Goal: Task Accomplishment & Management: Manage account settings

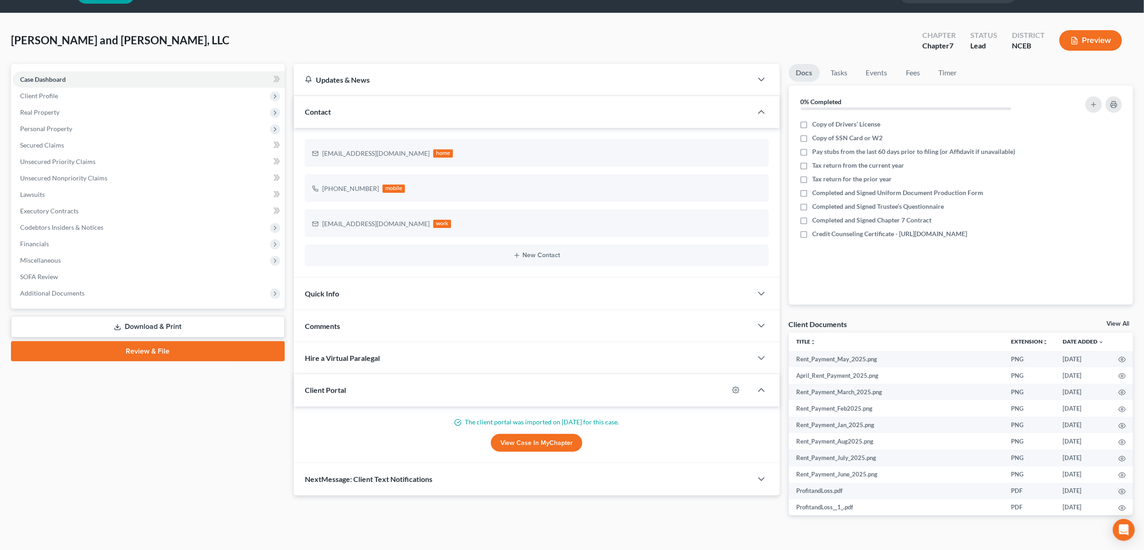
scroll to position [37, 0]
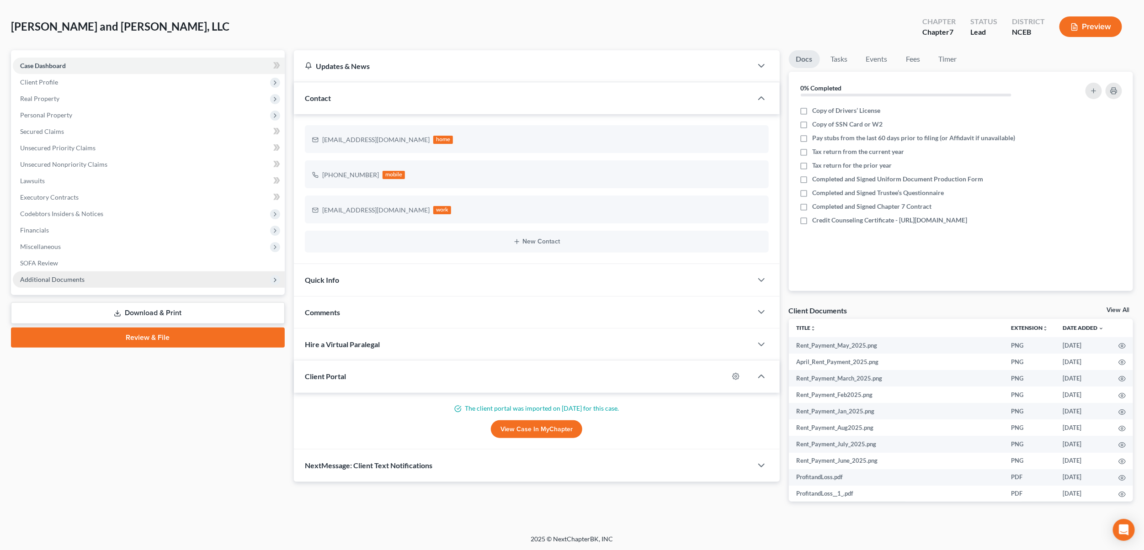
click at [76, 283] on span "Additional Documents" at bounding box center [149, 280] width 272 height 16
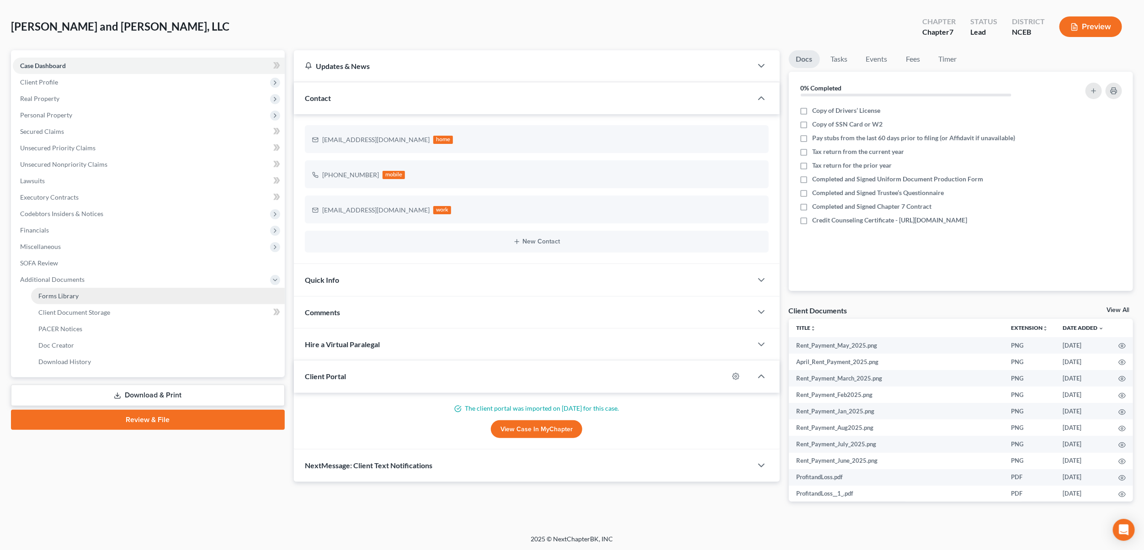
click at [76, 293] on span "Forms Library" at bounding box center [58, 296] width 40 height 8
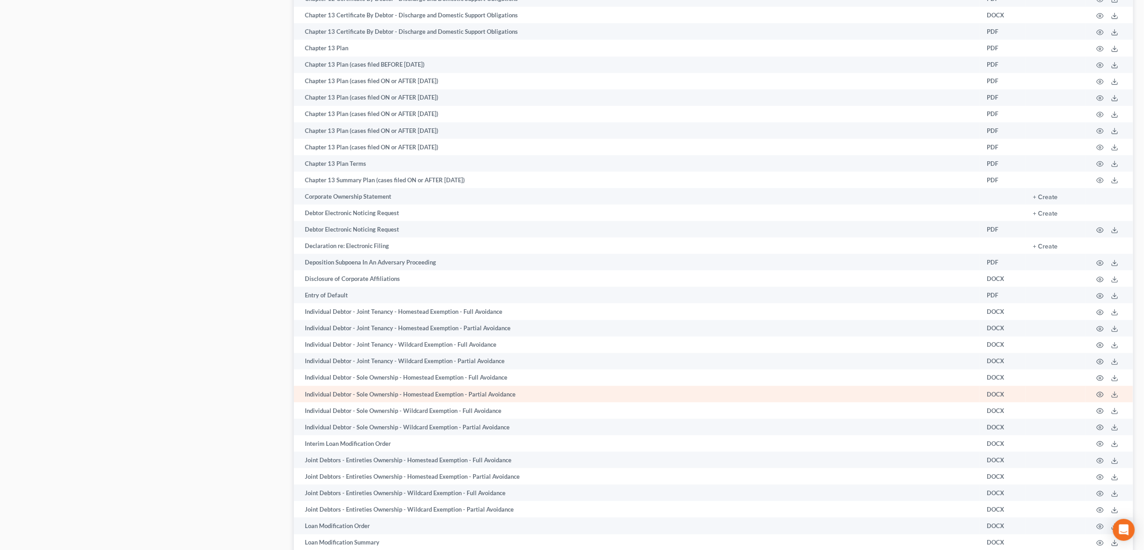
scroll to position [521, 0]
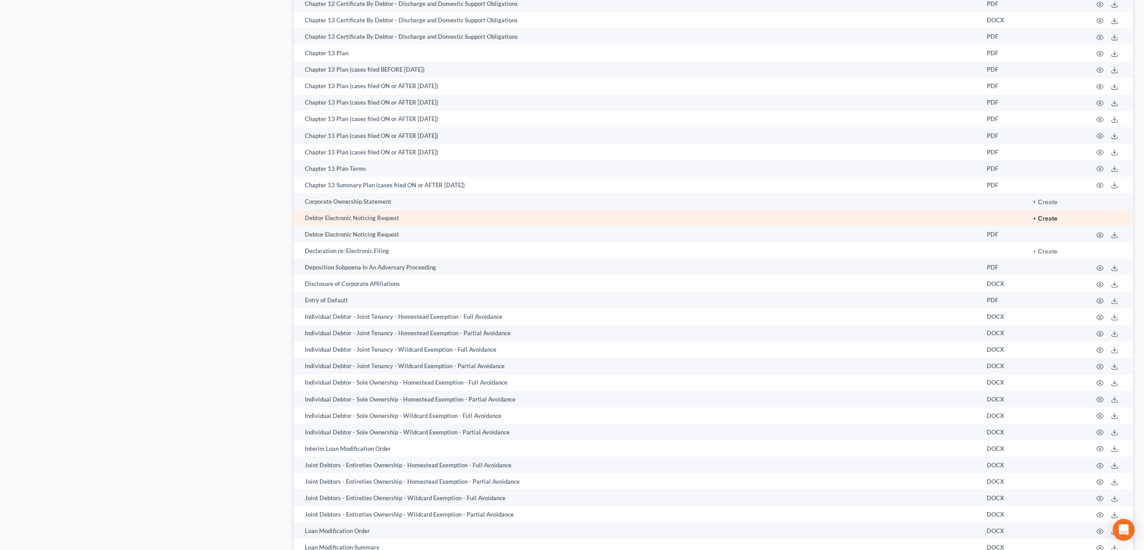
click at [1054, 222] on button "+ Create" at bounding box center [1045, 219] width 25 height 6
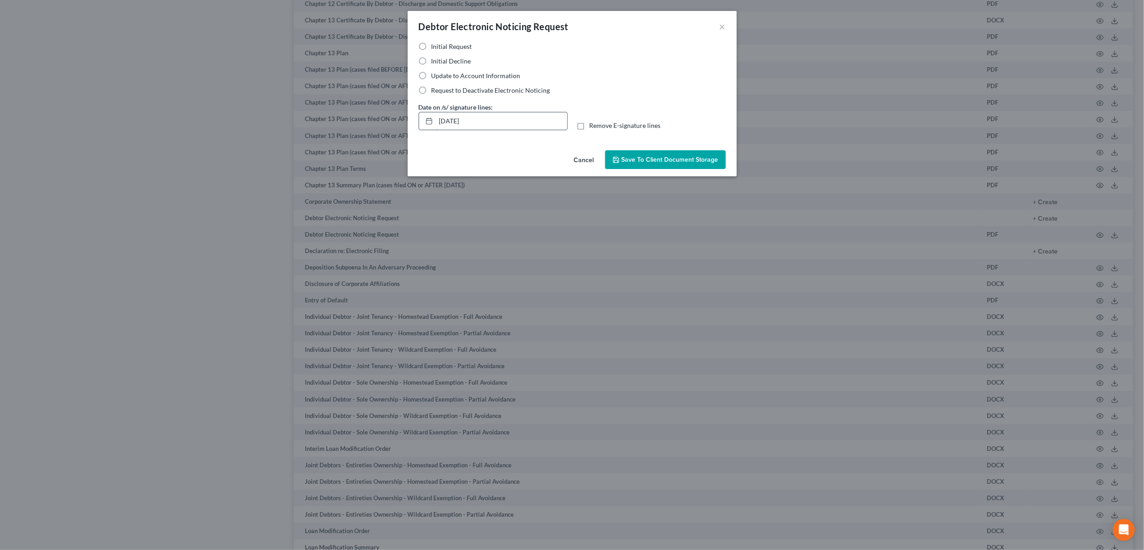
click at [460, 119] on input "[DATE]" at bounding box center [501, 120] width 131 height 17
type input "[DATE]"
click at [643, 151] on button "Save to Client Document Storage" at bounding box center [665, 159] width 121 height 19
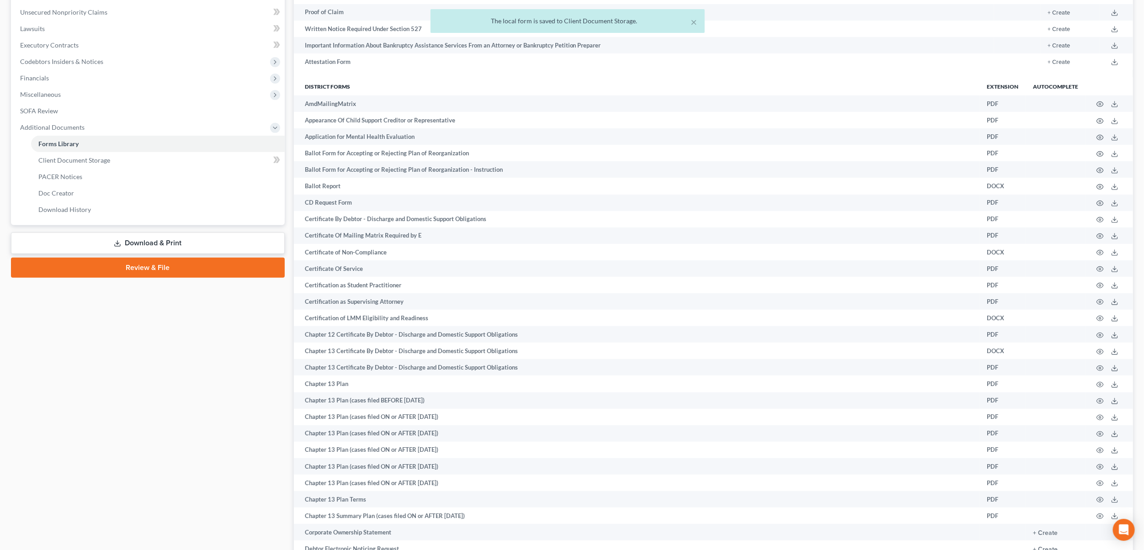
scroll to position [173, 0]
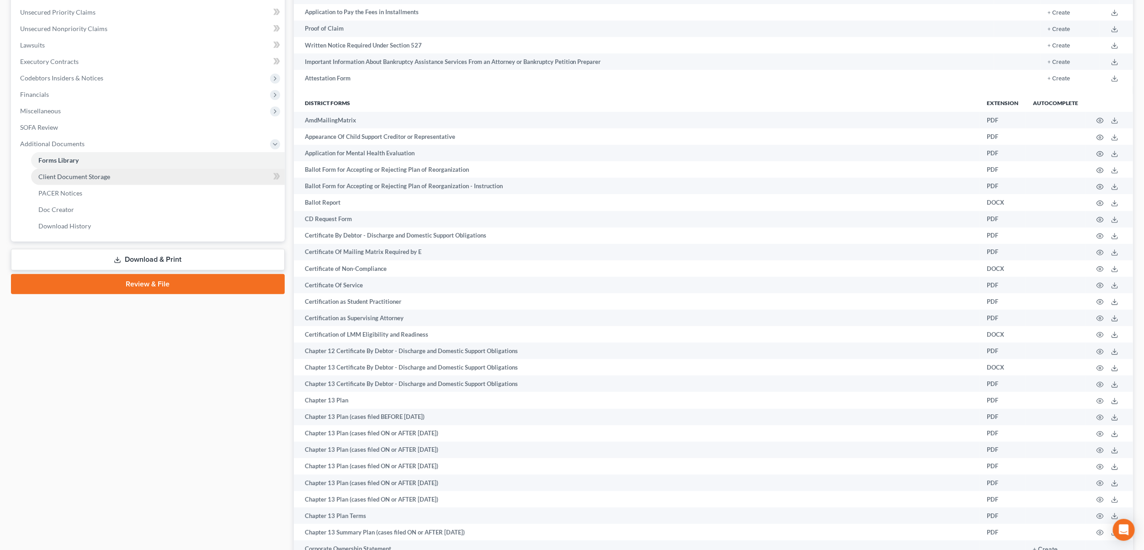
click at [78, 178] on span "Client Document Storage" at bounding box center [74, 177] width 72 height 8
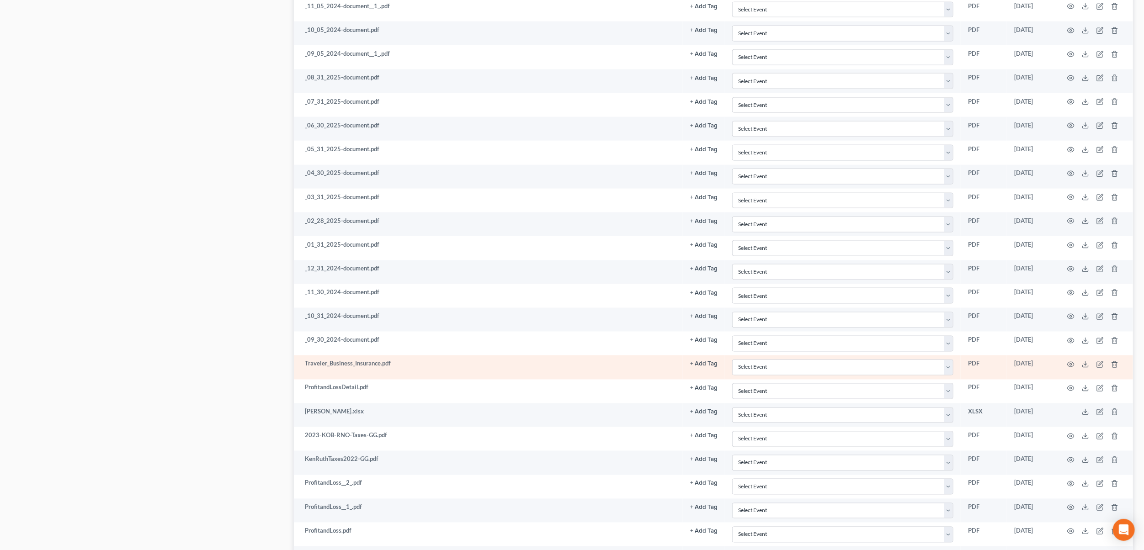
scroll to position [1132, 0]
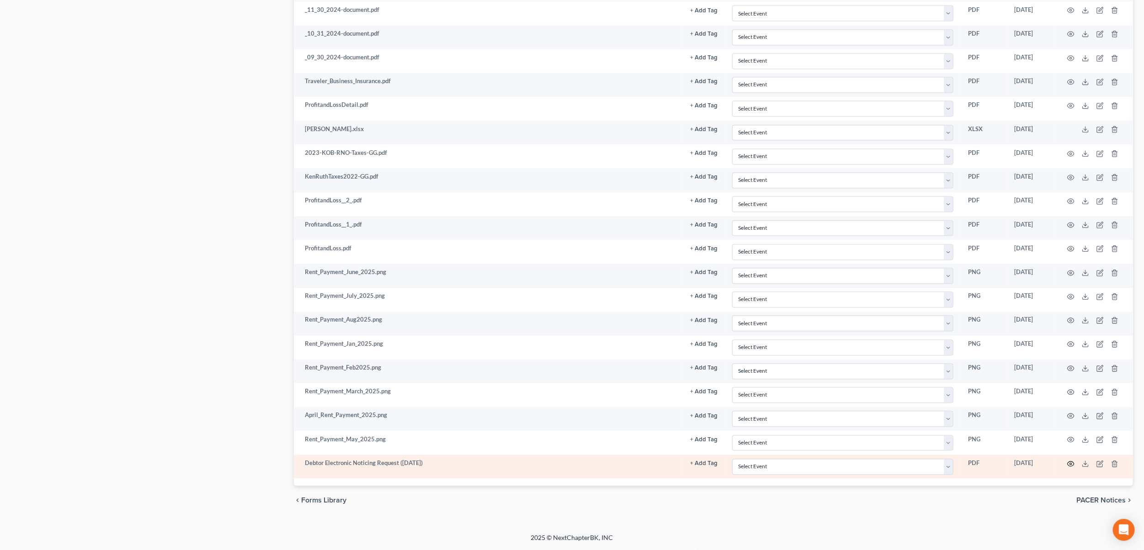
click at [1070, 462] on icon "button" at bounding box center [1070, 464] width 7 height 7
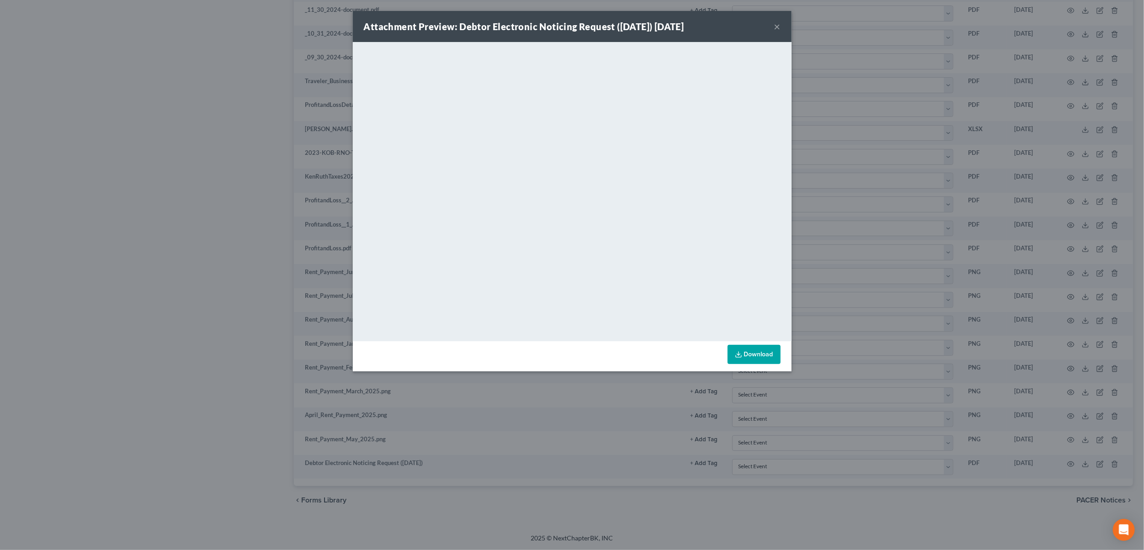
click at [776, 22] on button "×" at bounding box center [777, 26] width 6 height 11
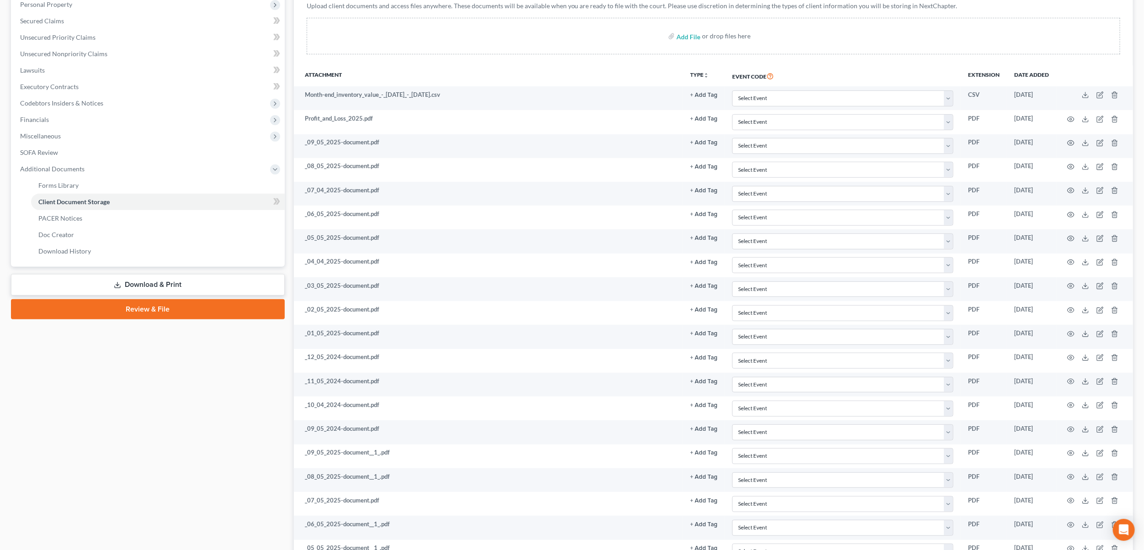
scroll to position [0, 0]
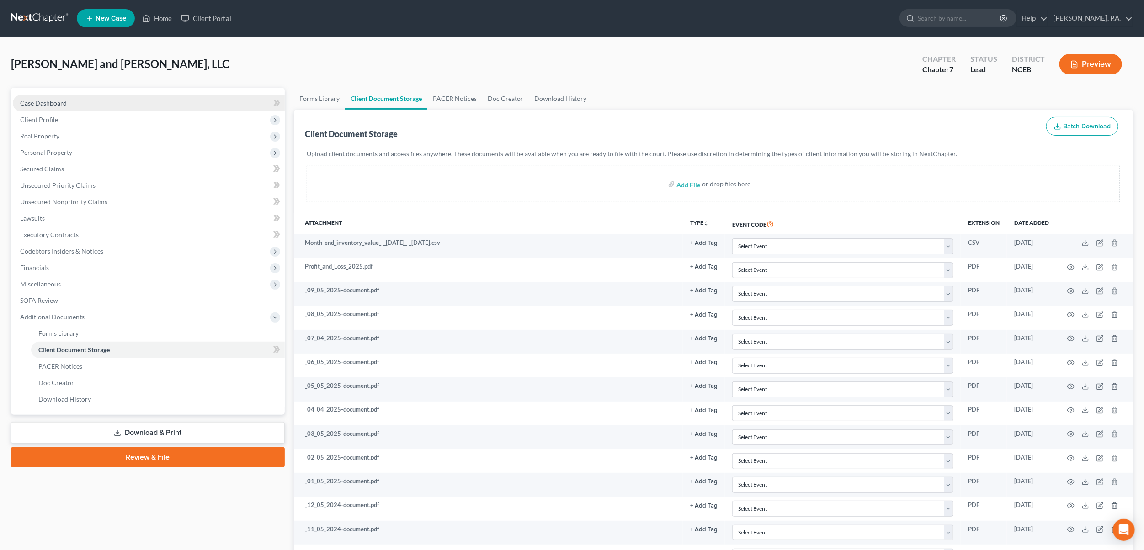
click at [54, 100] on span "Case Dashboard" at bounding box center [43, 103] width 47 height 8
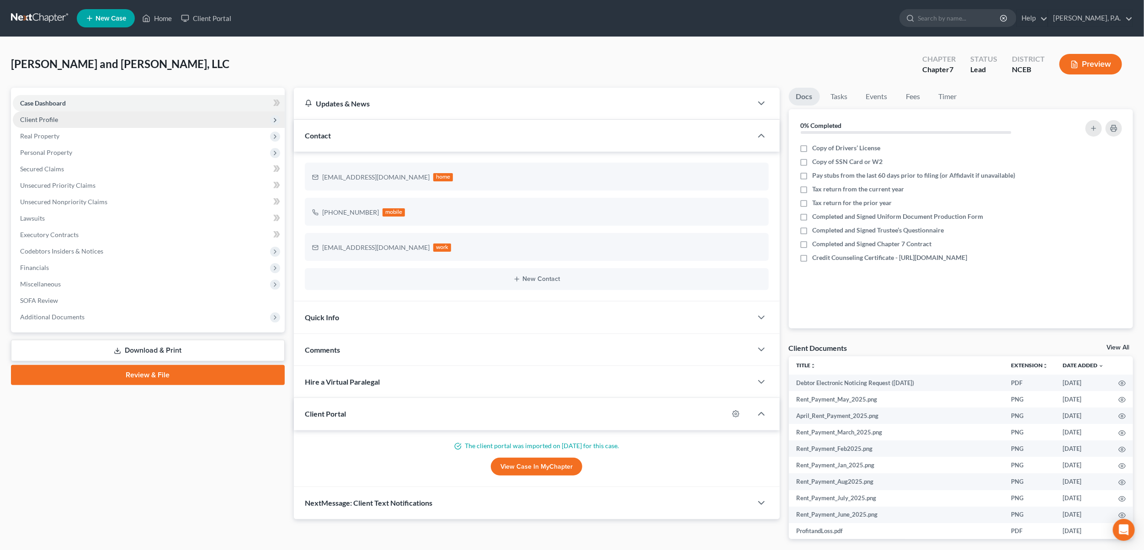
click at [22, 116] on span "Client Profile" at bounding box center [39, 120] width 38 height 8
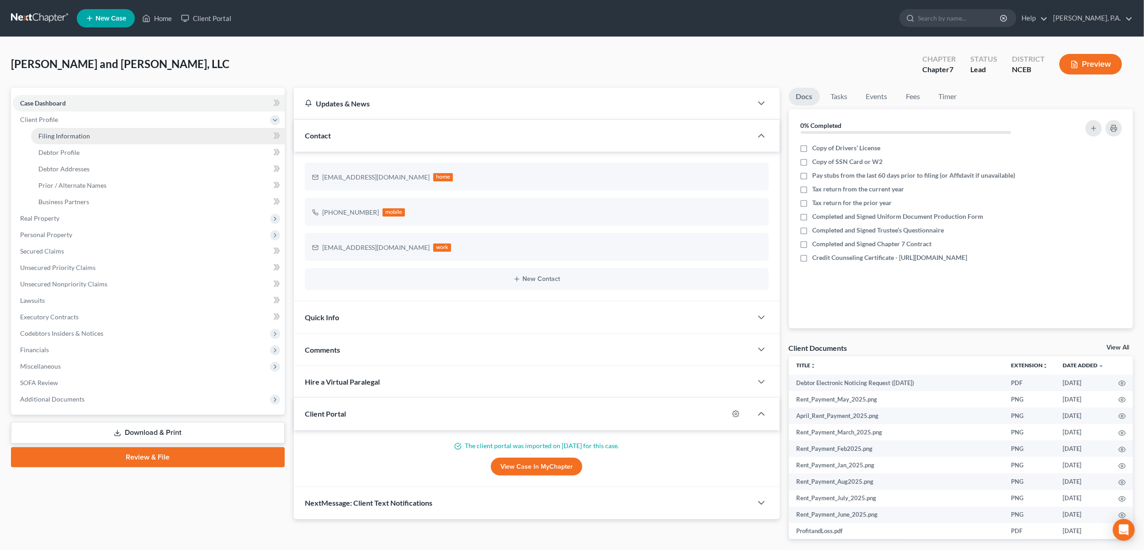
click at [64, 133] on span "Filing Information" at bounding box center [64, 136] width 52 height 8
select select "3"
select select "1"
select select "0"
select select "57"
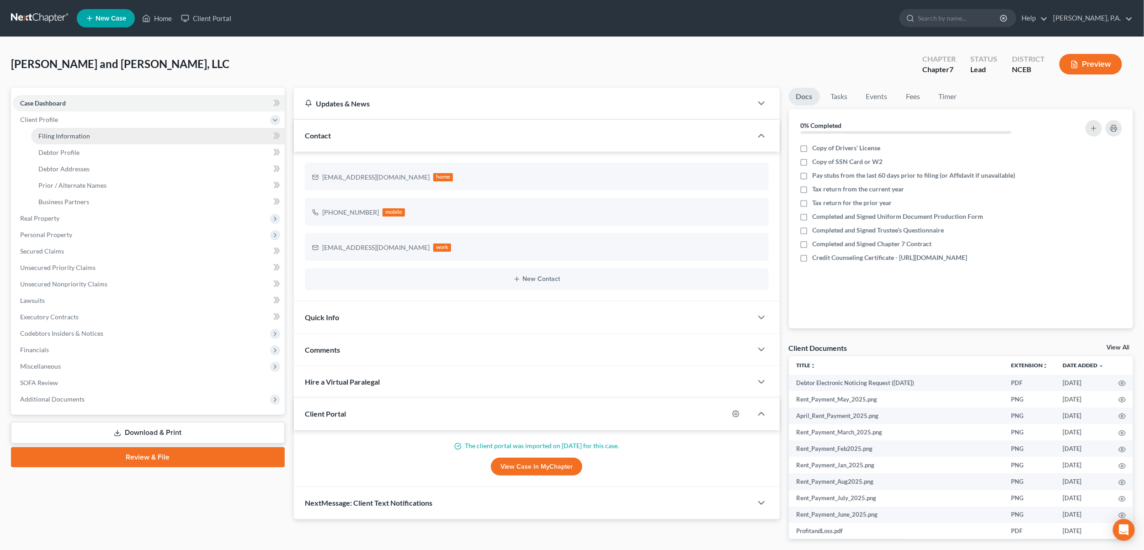
select select "0"
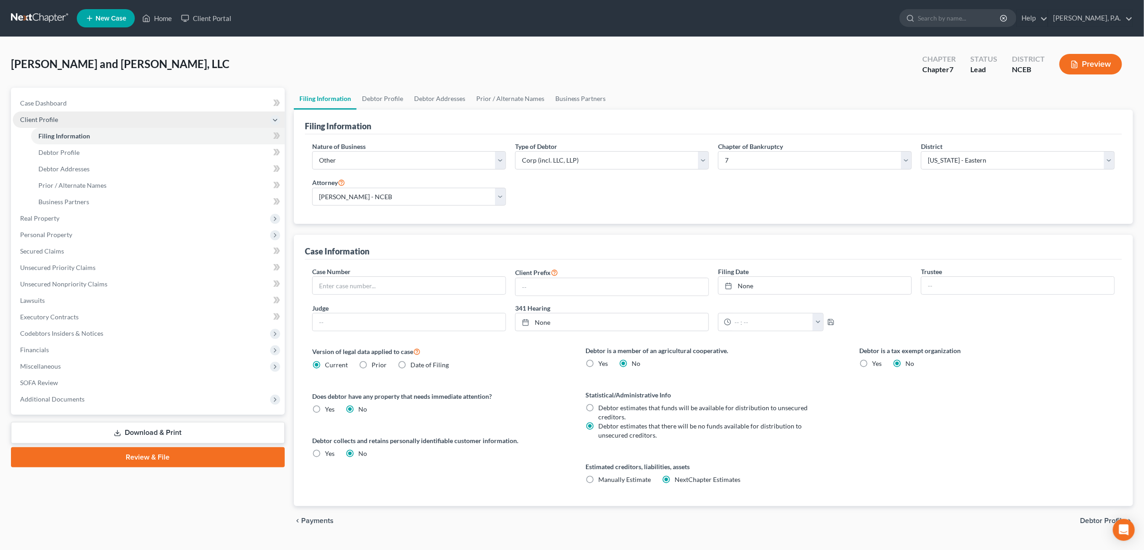
click at [34, 119] on span "Client Profile" at bounding box center [39, 120] width 38 height 8
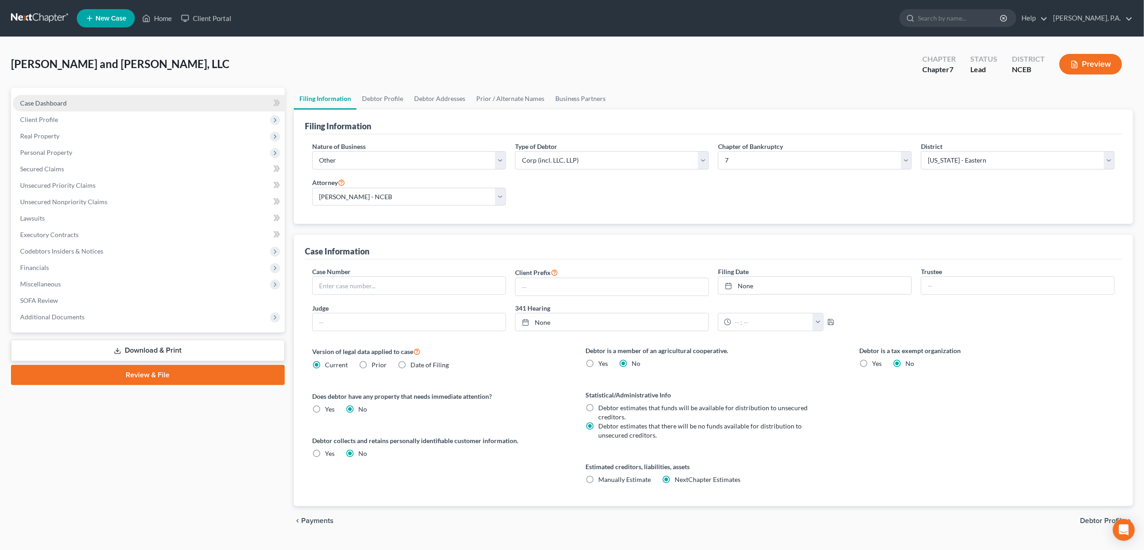
click at [37, 103] on span "Case Dashboard" at bounding box center [43, 103] width 47 height 8
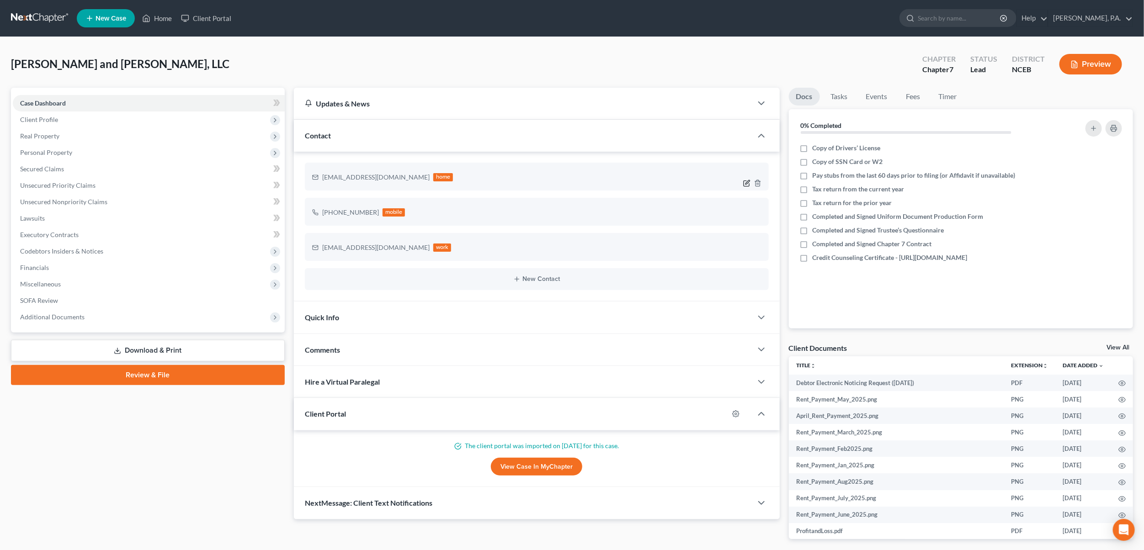
click at [745, 180] on icon "button" at bounding box center [746, 183] width 7 height 7
select select "0"
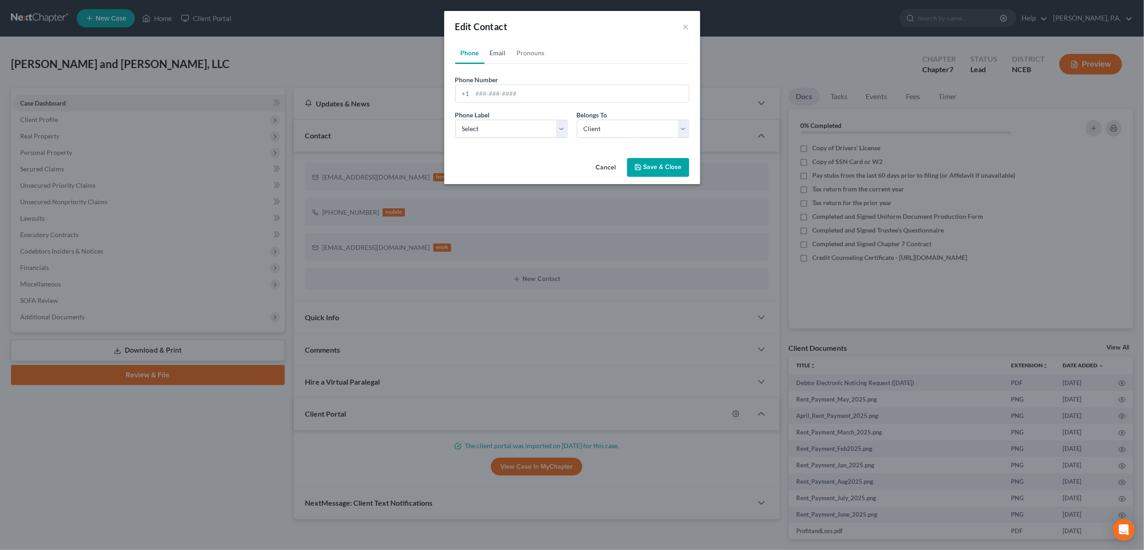
click at [506, 54] on link "Email" at bounding box center [498, 53] width 27 height 22
click at [475, 52] on link "Phone" at bounding box center [469, 53] width 29 height 22
click at [601, 168] on button "Cancel" at bounding box center [606, 168] width 35 height 18
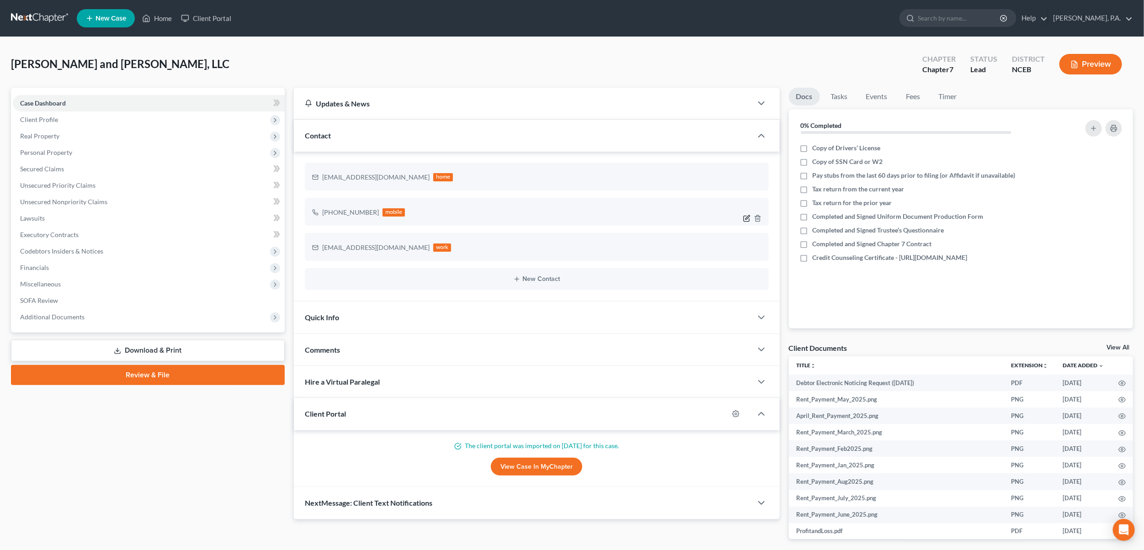
click at [748, 218] on icon "button" at bounding box center [746, 218] width 7 height 7
select select "0"
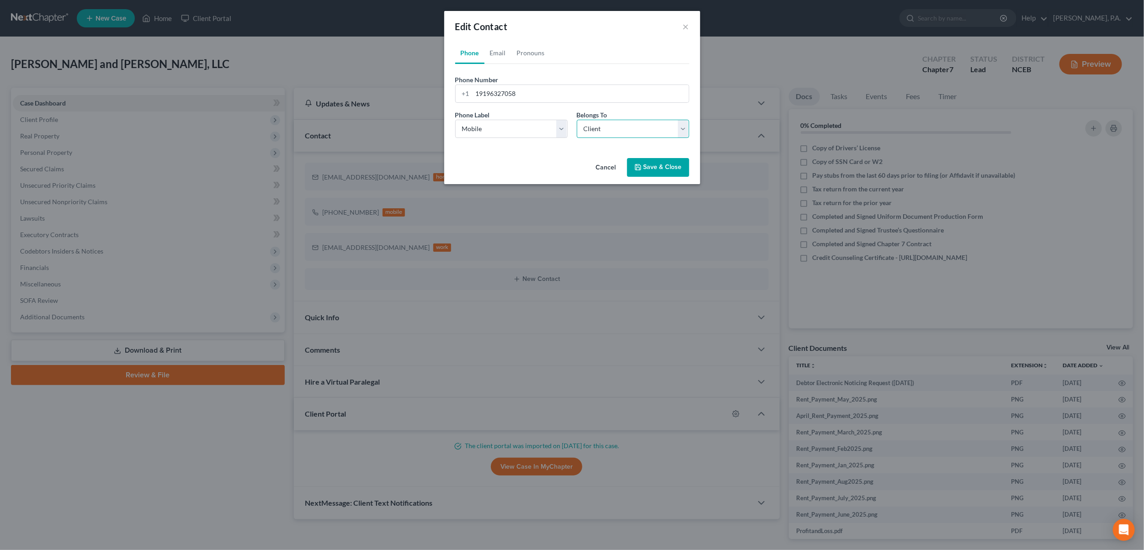
click at [680, 129] on select "Select Client Other" at bounding box center [633, 129] width 112 height 18
select select "1"
click at [577, 120] on select "Select Client Other" at bounding box center [633, 129] width 112 height 18
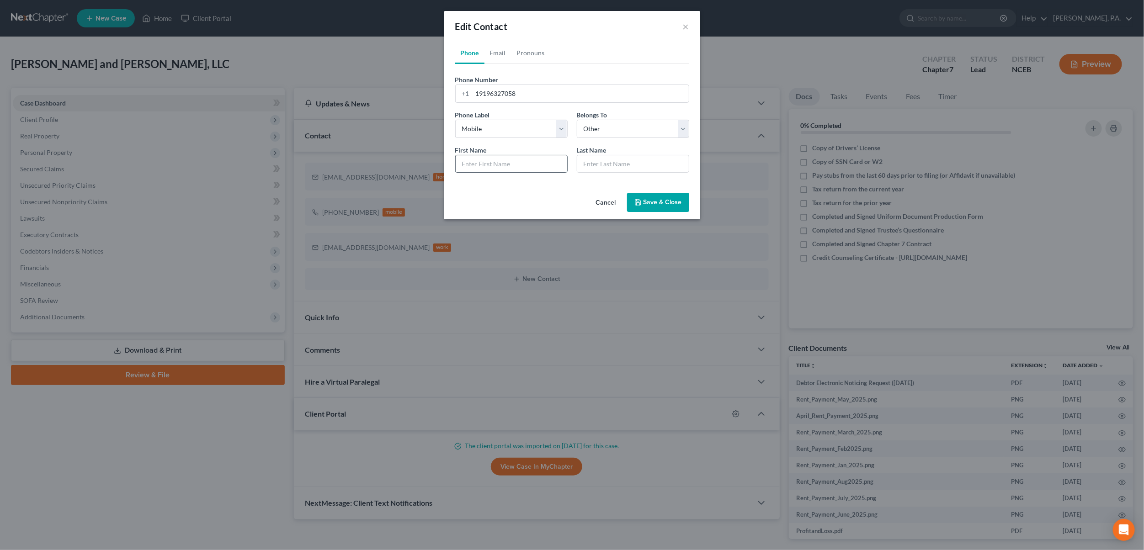
click at [544, 166] on input "text" at bounding box center [512, 163] width 112 height 17
type input "Ruthi"
type input "[PERSON_NAME]"
click at [651, 207] on button "Save & Close" at bounding box center [658, 202] width 62 height 19
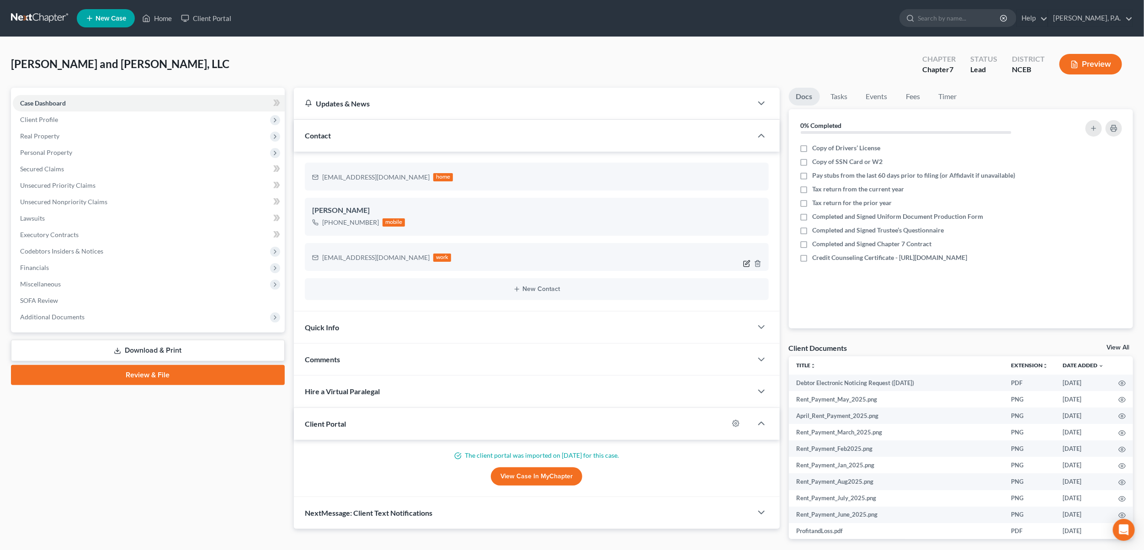
click at [747, 262] on icon "button" at bounding box center [746, 263] width 7 height 7
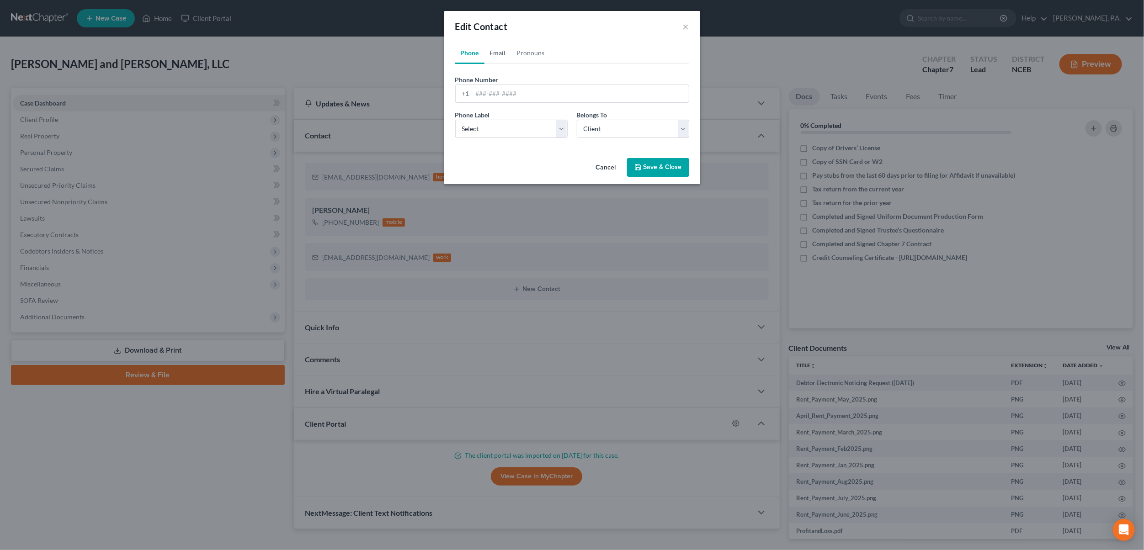
click at [500, 57] on link "Email" at bounding box center [498, 53] width 27 height 22
click at [475, 53] on link "Phone" at bounding box center [469, 53] width 29 height 22
click at [686, 126] on select "Select Client Other" at bounding box center [633, 129] width 112 height 18
select select "1"
click at [577, 120] on select "Select Client Other" at bounding box center [633, 129] width 112 height 18
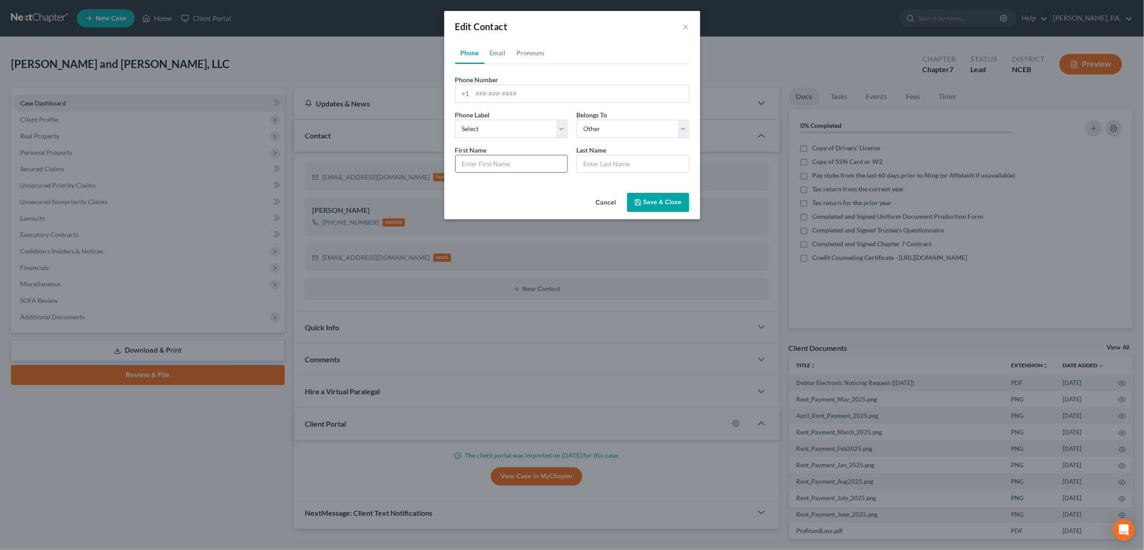
click at [495, 165] on input "text" at bounding box center [512, 163] width 112 height 17
type input "Ruthi"
type input "[PERSON_NAME]"
click at [648, 214] on div "Cancel Save & Close" at bounding box center [572, 204] width 256 height 30
click at [638, 203] on icon "button" at bounding box center [638, 202] width 7 height 7
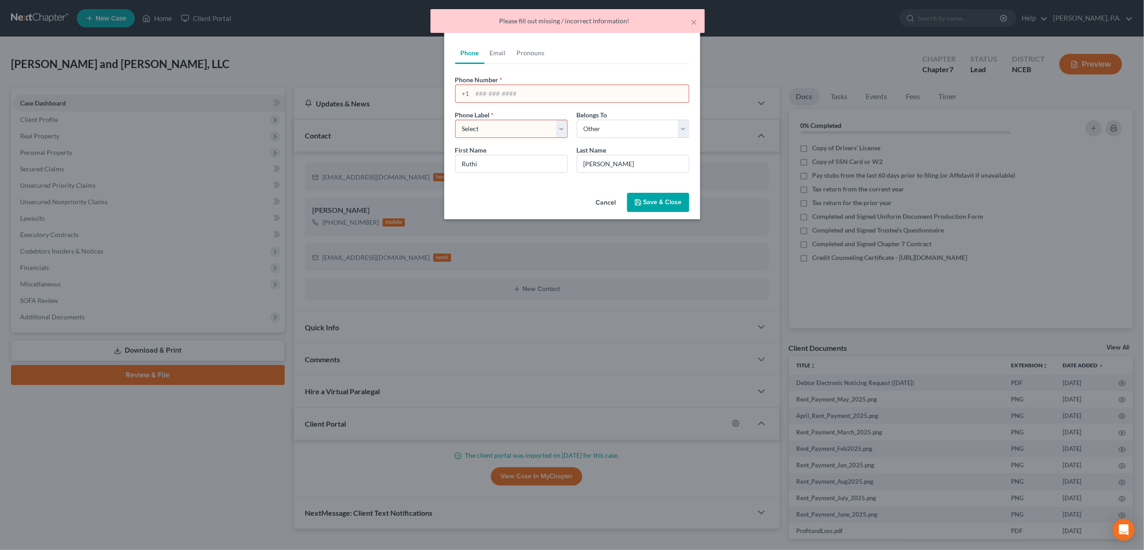
click at [523, 89] on input "tel" at bounding box center [581, 93] width 216 height 17
click at [609, 207] on button "Cancel" at bounding box center [606, 203] width 35 height 18
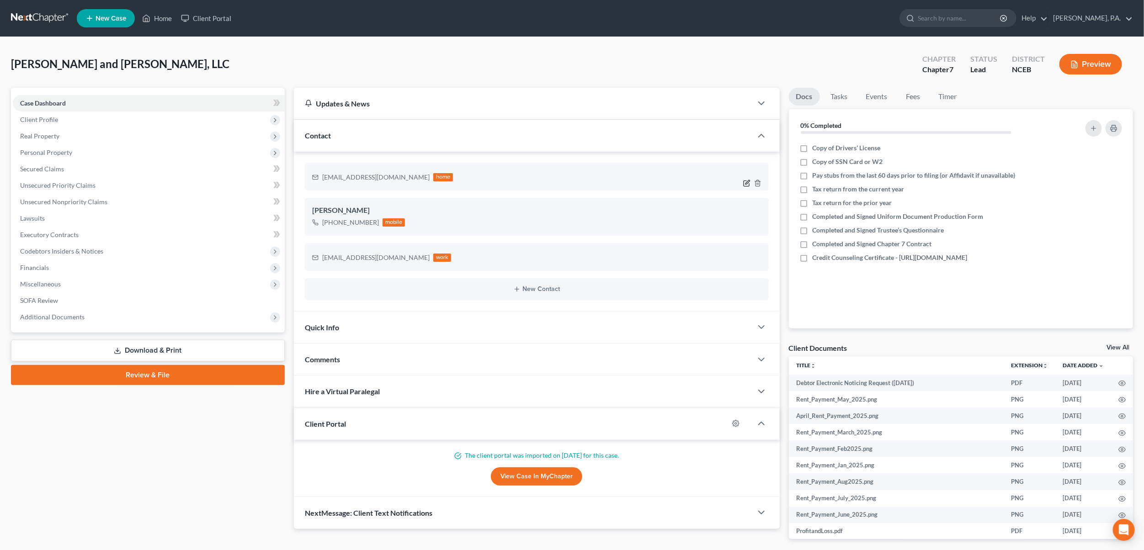
click at [745, 182] on icon "button" at bounding box center [746, 183] width 7 height 7
select select "0"
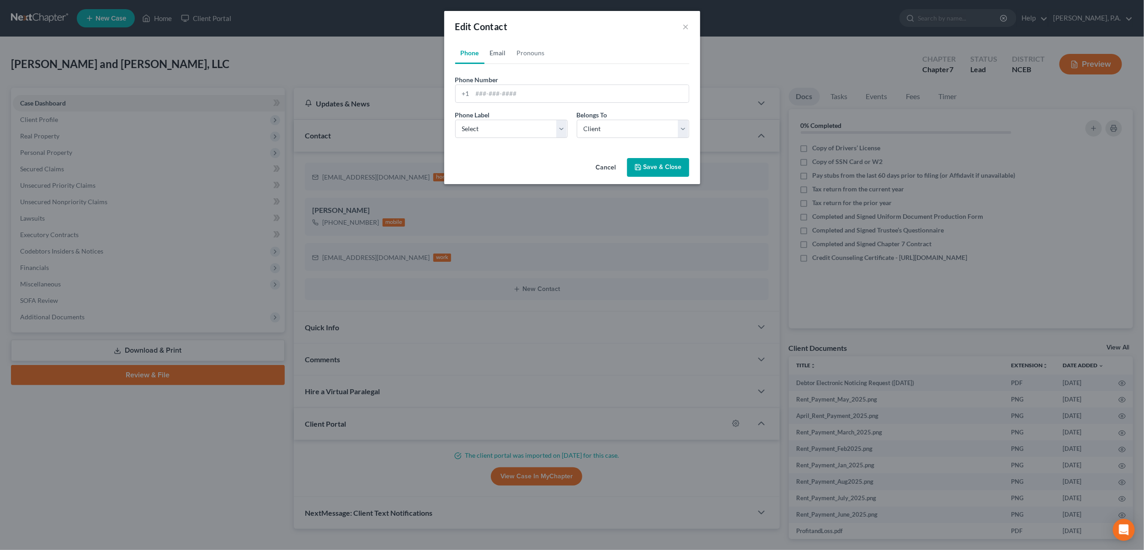
click at [504, 54] on link "Email" at bounding box center [498, 53] width 27 height 22
drag, startPoint x: 551, startPoint y: 95, endPoint x: 474, endPoint y: 95, distance: 77.3
click at [474, 95] on input "[EMAIL_ADDRESS][DOMAIN_NAME]" at bounding box center [581, 93] width 216 height 17
click at [604, 169] on button "Cancel" at bounding box center [606, 168] width 35 height 18
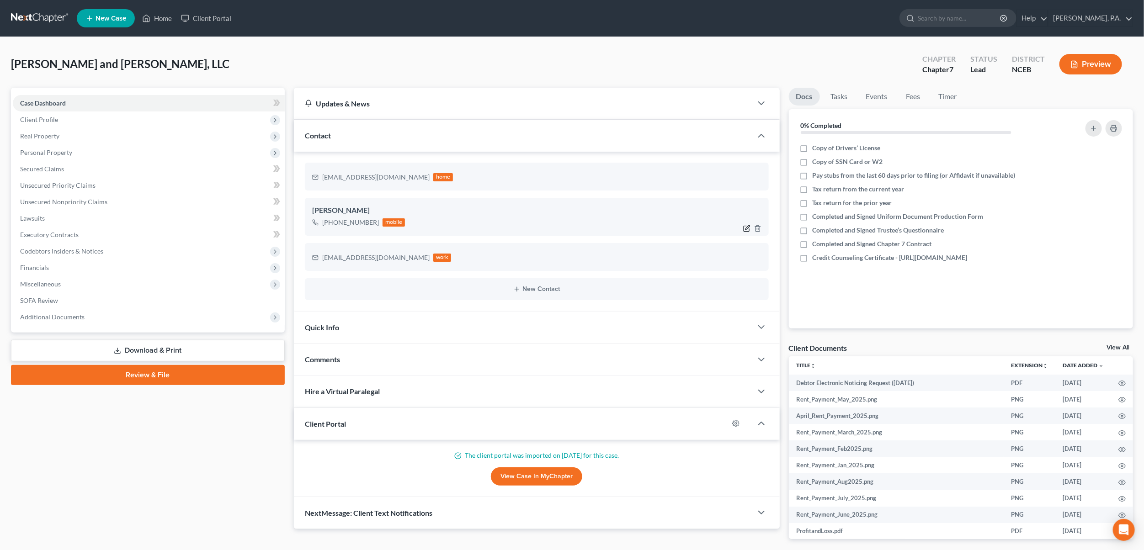
click at [748, 226] on icon "button" at bounding box center [746, 228] width 7 height 7
select select "0"
select select "1"
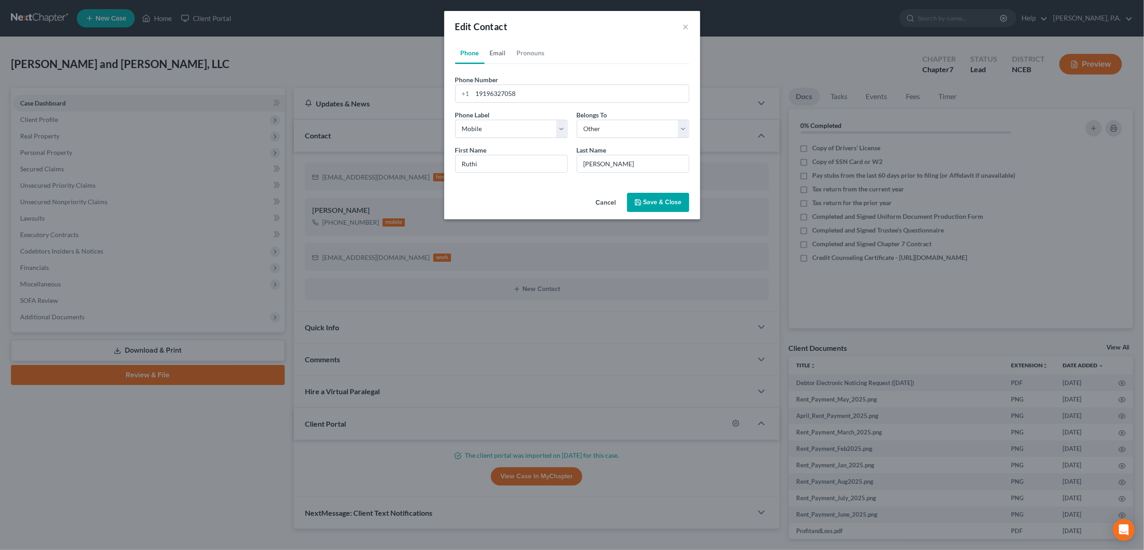
click at [504, 55] on link "Email" at bounding box center [498, 53] width 27 height 22
click at [508, 91] on input "email" at bounding box center [581, 93] width 216 height 17
paste input "[EMAIL_ADDRESS][DOMAIN_NAME]"
type input "[EMAIL_ADDRESS][DOMAIN_NAME]"
click at [641, 206] on icon "button" at bounding box center [638, 202] width 7 height 7
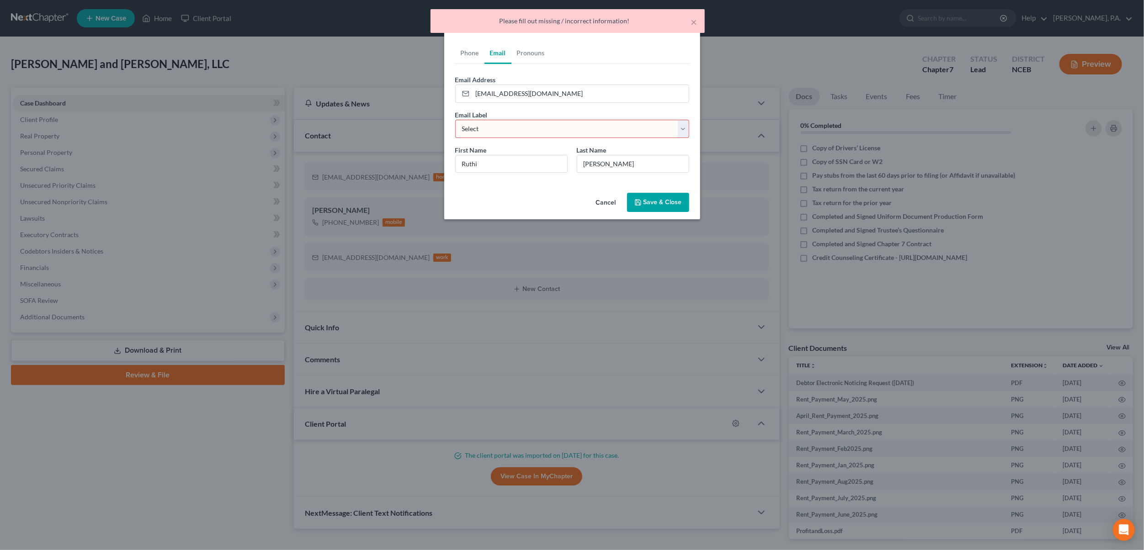
click at [678, 127] on select "Select Home Work Other" at bounding box center [572, 129] width 234 height 18
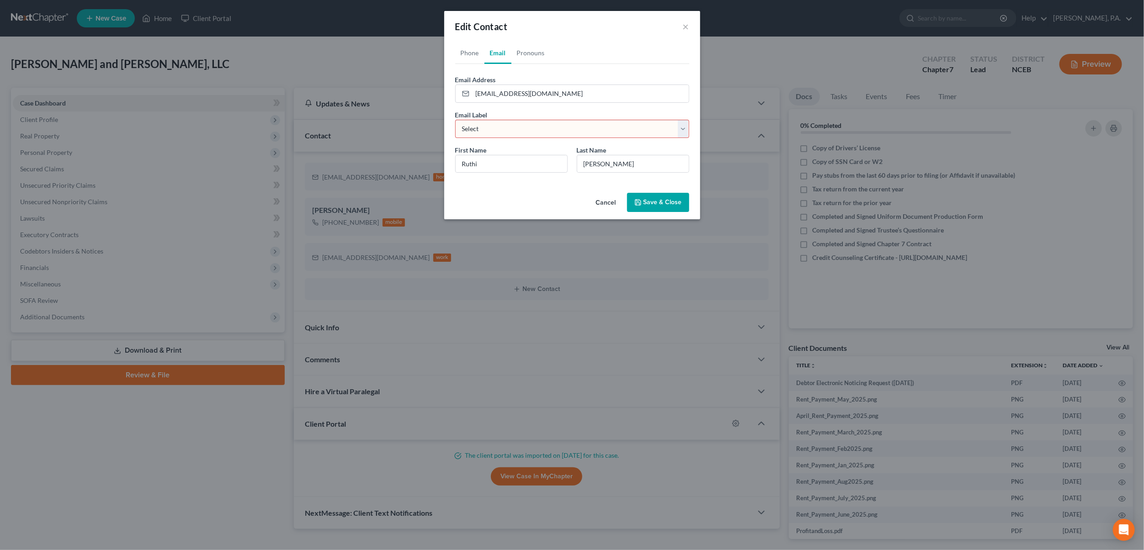
select select "0"
click at [455, 120] on select "Select Home Work Other" at bounding box center [572, 129] width 234 height 18
click at [653, 208] on button "Save & Close" at bounding box center [658, 202] width 62 height 19
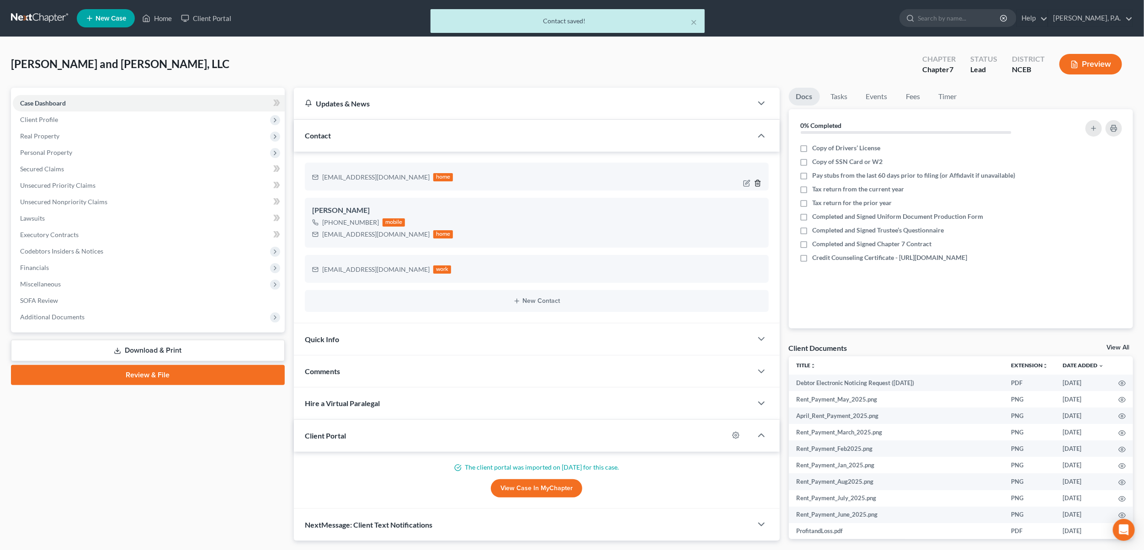
click at [756, 182] on icon "button" at bounding box center [758, 184] width 4 height 6
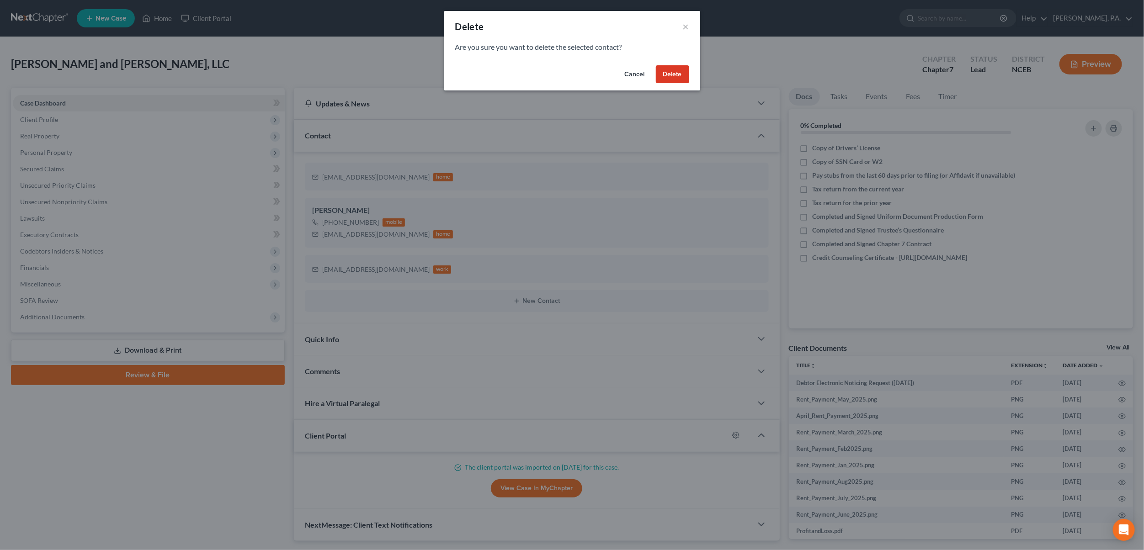
click at [681, 77] on button "Delete" at bounding box center [672, 74] width 33 height 18
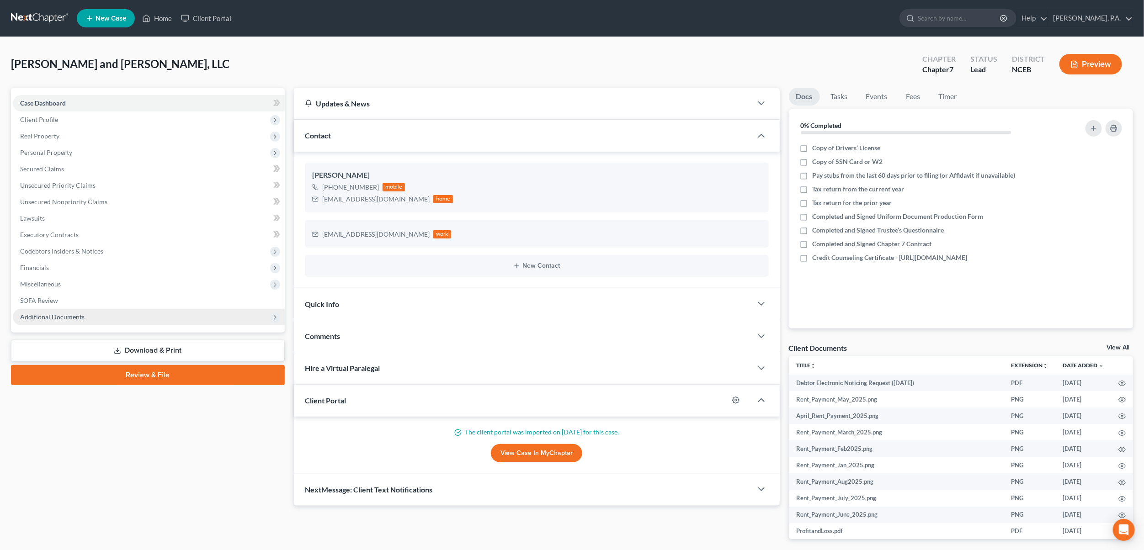
click at [43, 317] on span "Additional Documents" at bounding box center [52, 317] width 64 height 8
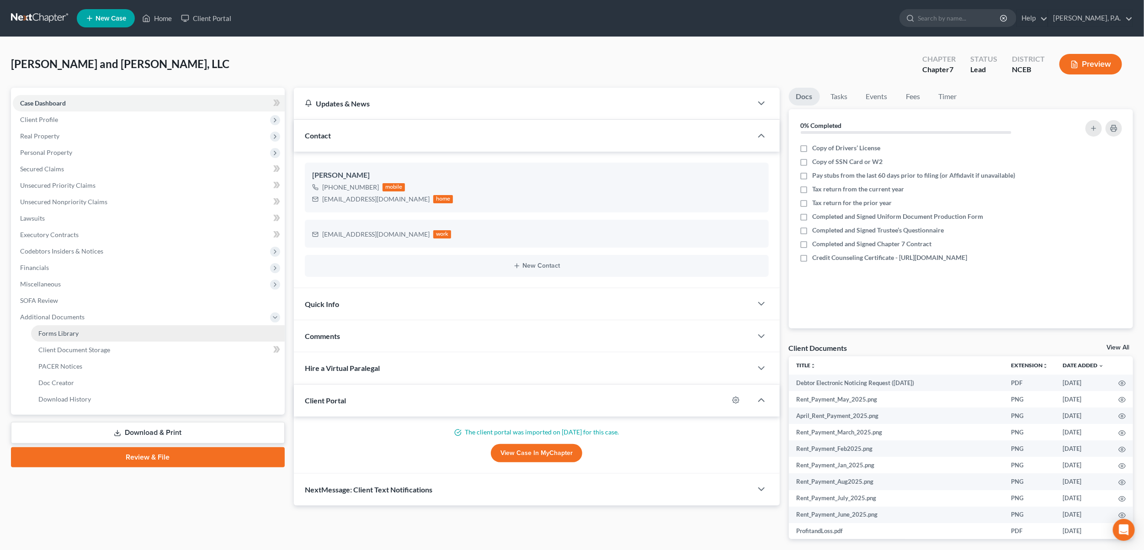
click at [52, 330] on span "Forms Library" at bounding box center [58, 334] width 40 height 8
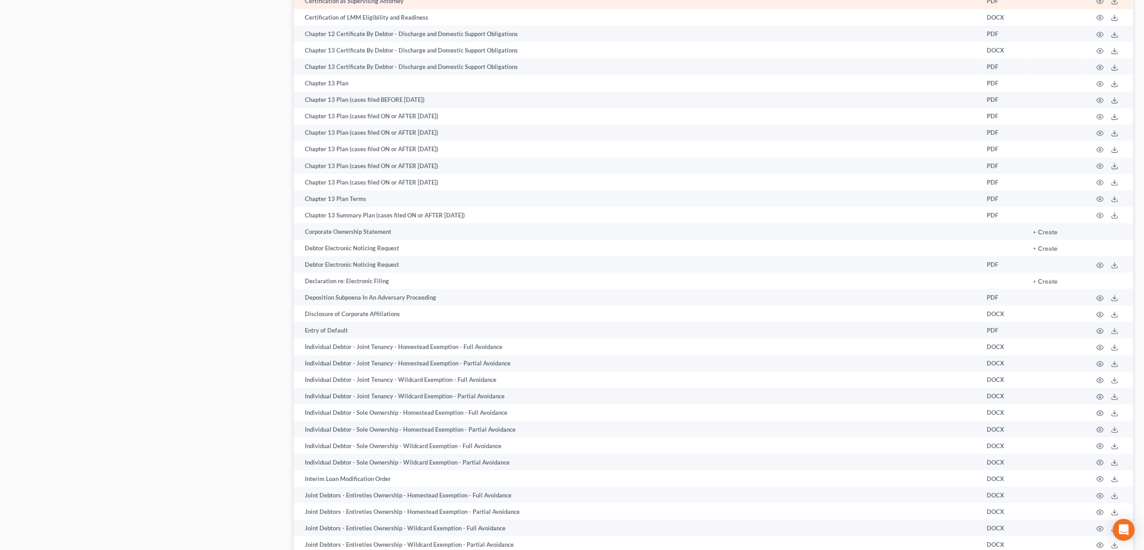
scroll to position [485, 0]
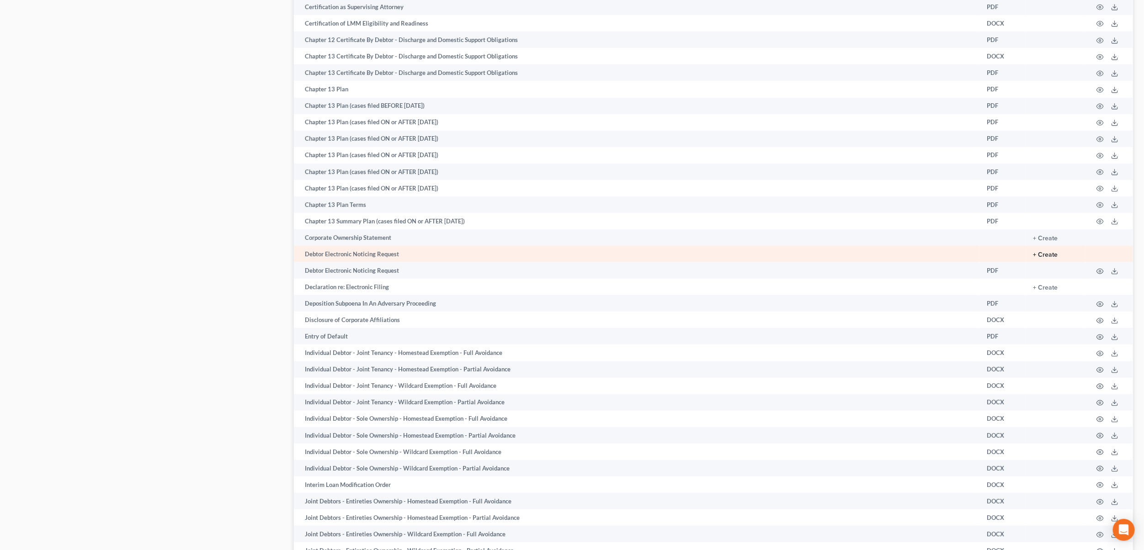
click at [1051, 258] on button "+ Create" at bounding box center [1045, 255] width 25 height 6
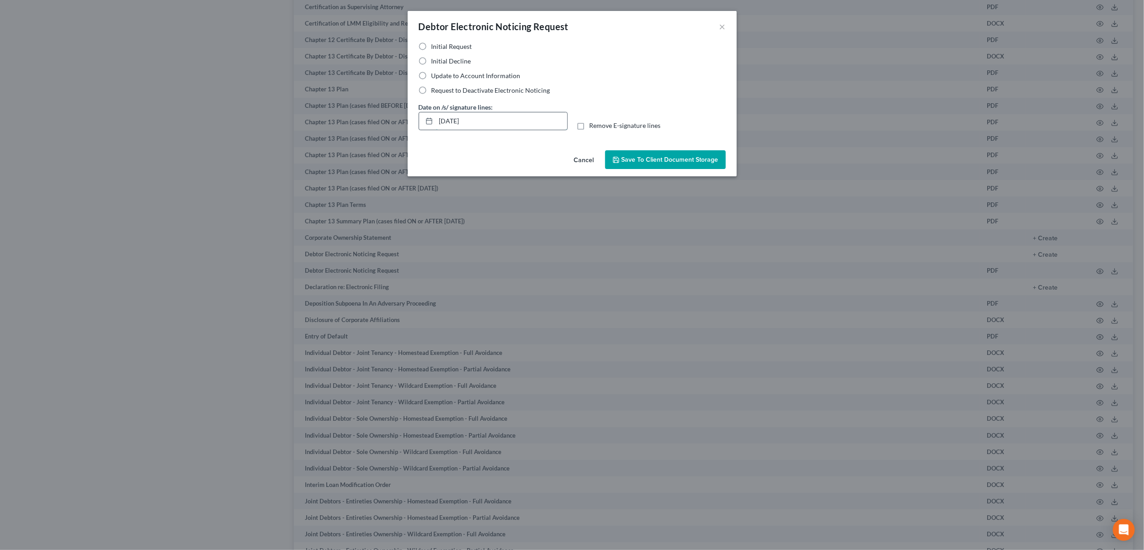
click at [453, 123] on input "[DATE]" at bounding box center [501, 120] width 131 height 17
click at [451, 122] on input "[DATE]" at bounding box center [501, 120] width 131 height 17
type input "[DATE]"
click at [653, 161] on span "Save to Client Document Storage" at bounding box center [670, 160] width 97 height 8
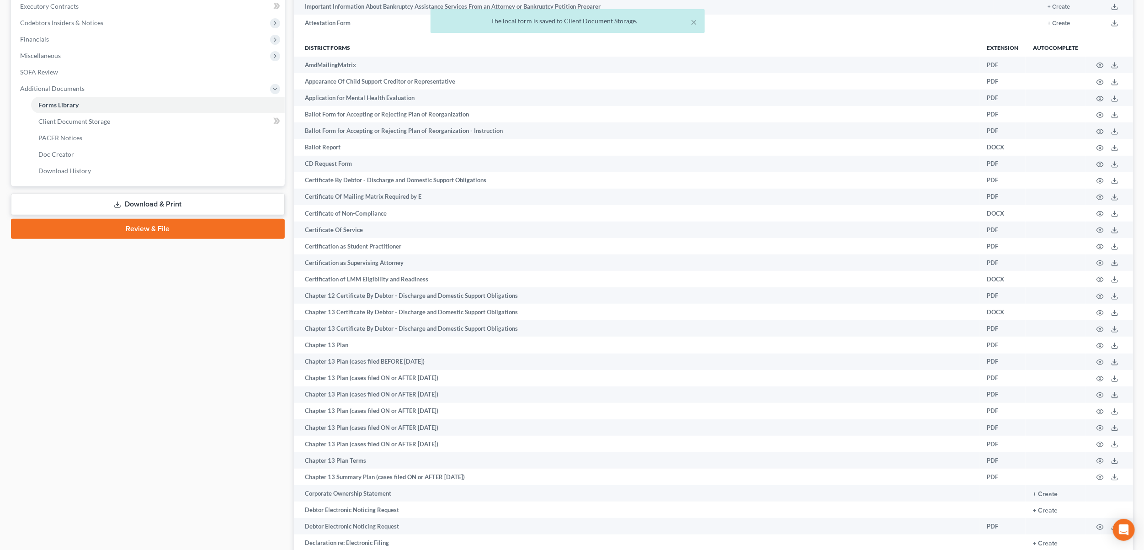
scroll to position [224, 0]
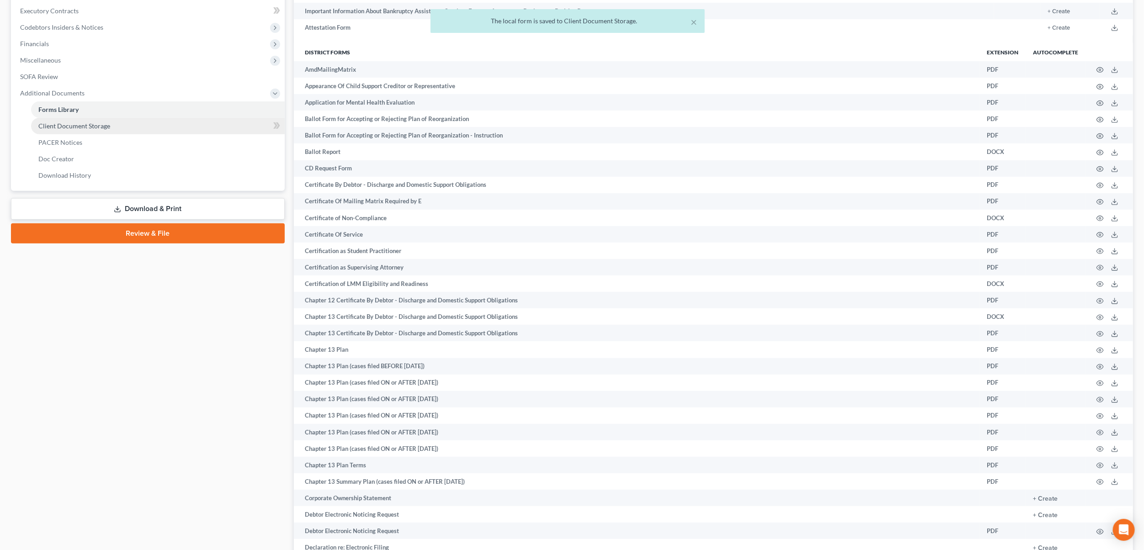
click at [88, 125] on span "Client Document Storage" at bounding box center [74, 126] width 72 height 8
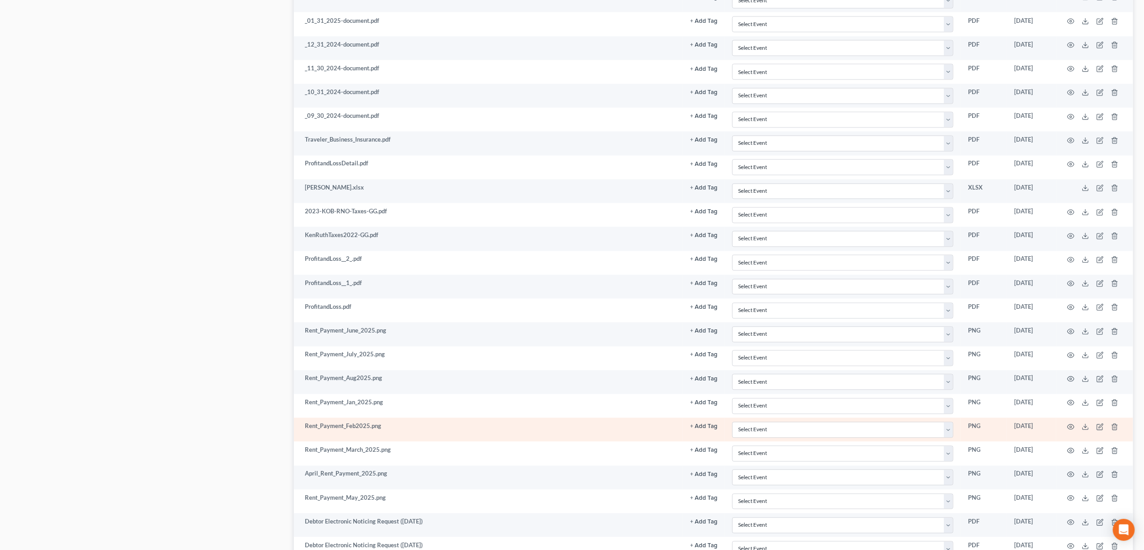
scroll to position [1156, 0]
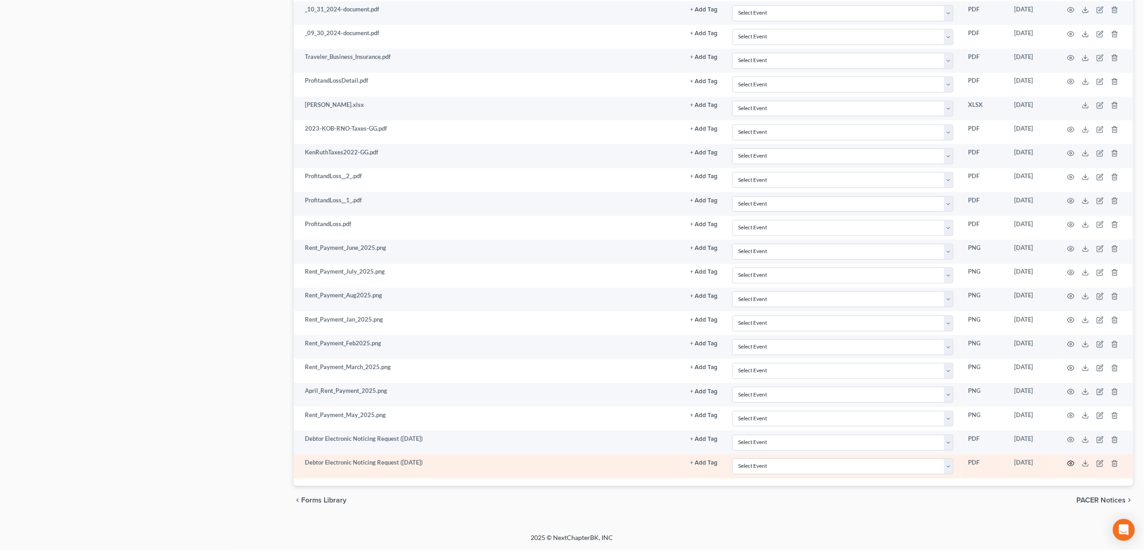
click at [1071, 465] on icon "button" at bounding box center [1070, 463] width 7 height 7
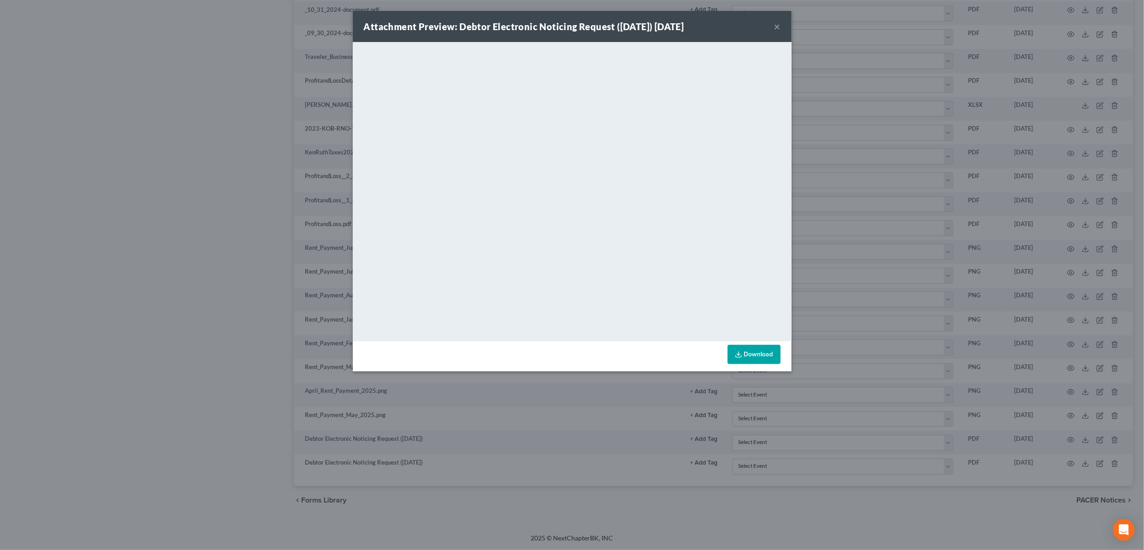
click at [780, 27] on button "×" at bounding box center [777, 26] width 6 height 11
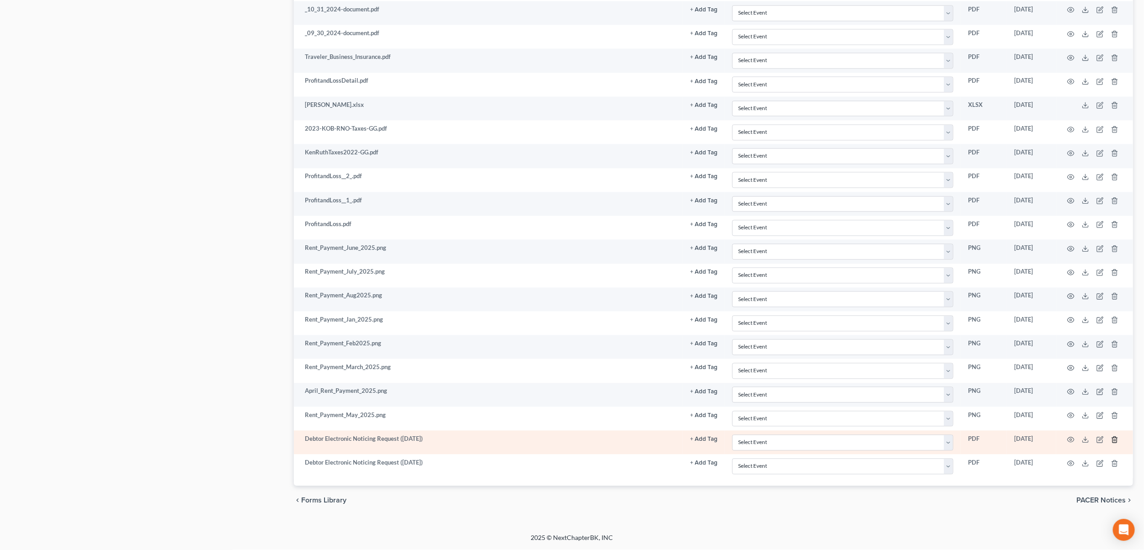
click at [1114, 437] on icon "button" at bounding box center [1114, 440] width 7 height 7
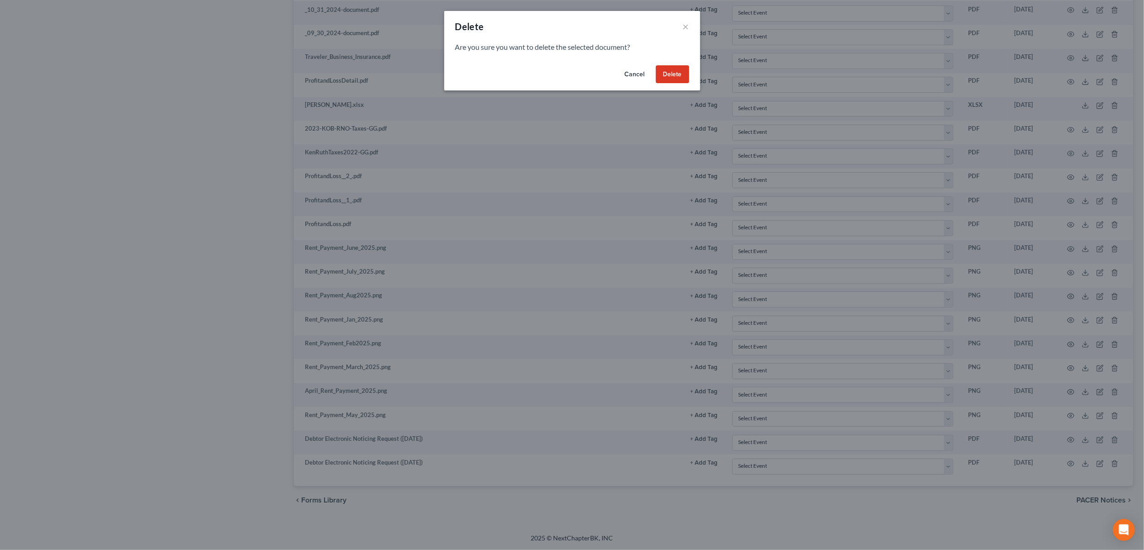
click at [677, 74] on button "Delete" at bounding box center [672, 74] width 33 height 18
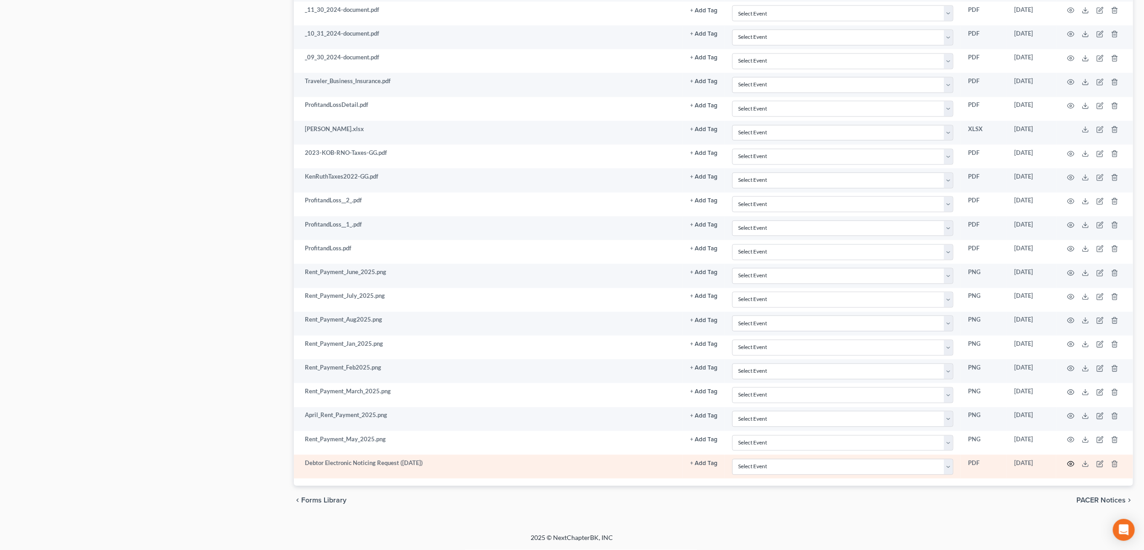
scroll to position [1132, 0]
click at [1117, 466] on icon "button" at bounding box center [1114, 464] width 7 height 7
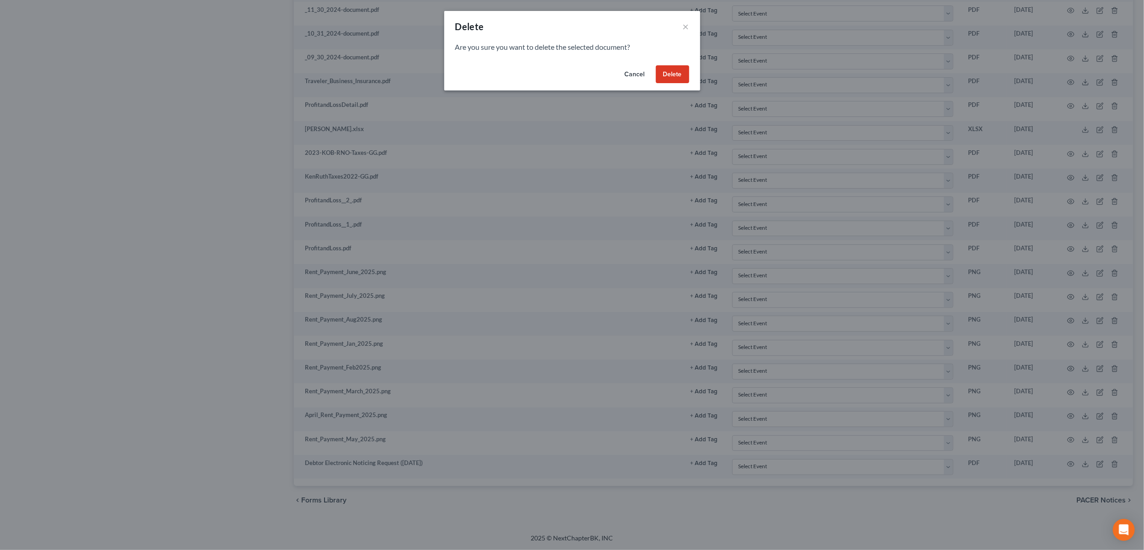
click at [674, 75] on button "Delete" at bounding box center [672, 74] width 33 height 18
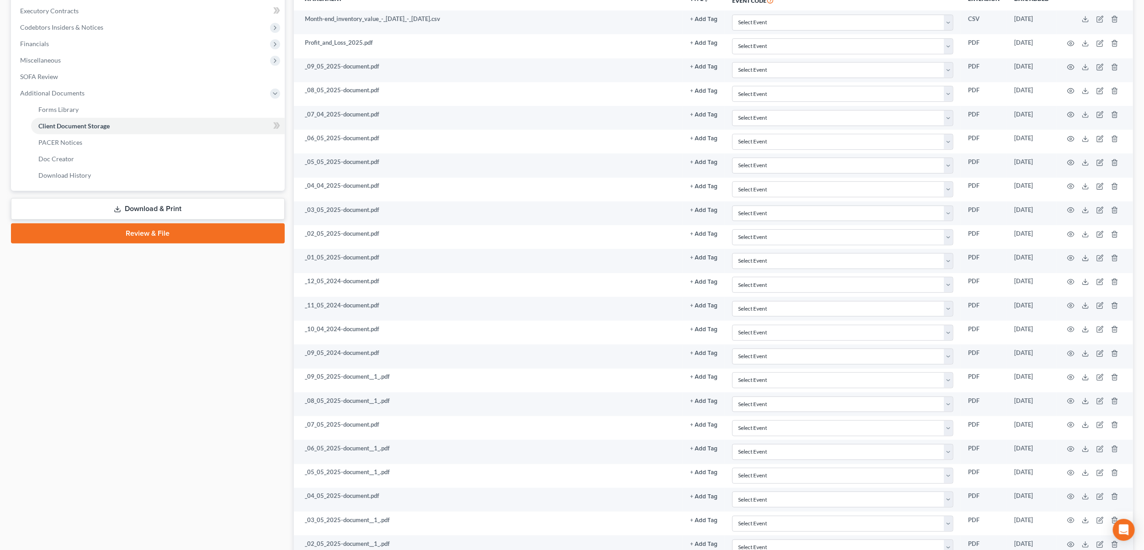
scroll to position [0, 0]
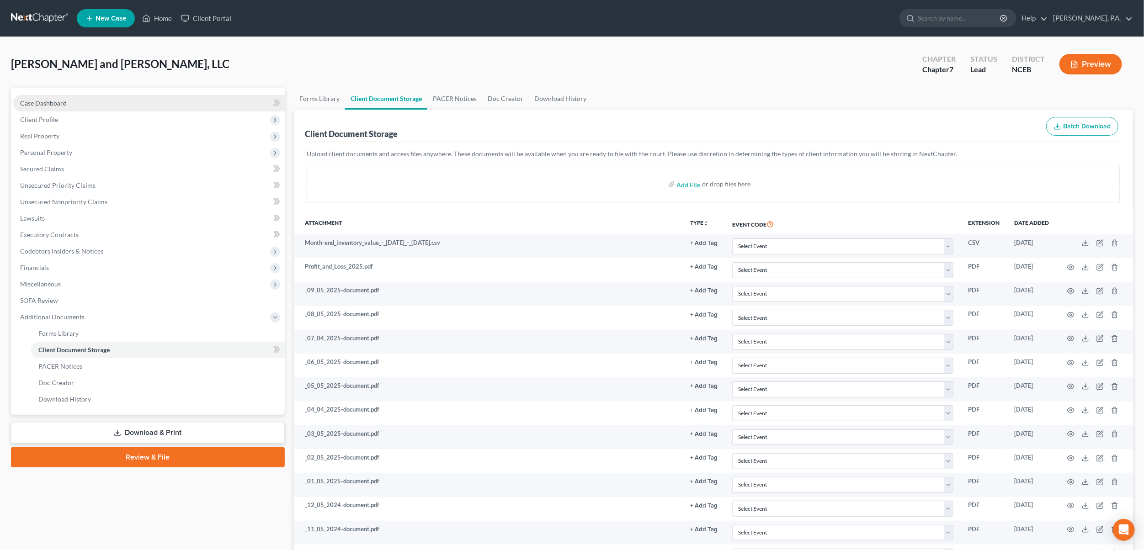
click at [45, 107] on link "Case Dashboard" at bounding box center [149, 103] width 272 height 16
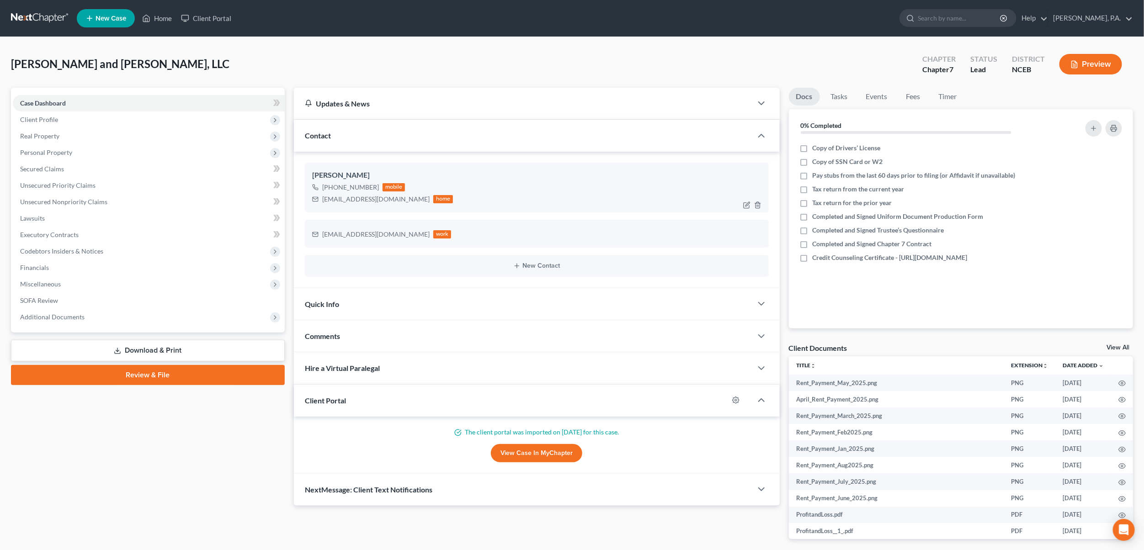
click at [704, 184] on div "[PHONE_NUMBER] mobile [EMAIL_ADDRESS][DOMAIN_NAME] home" at bounding box center [536, 193] width 449 height 24
click at [742, 207] on div at bounding box center [754, 205] width 29 height 15
click at [745, 204] on icon "button" at bounding box center [746, 205] width 7 height 7
select select "0"
select select "1"
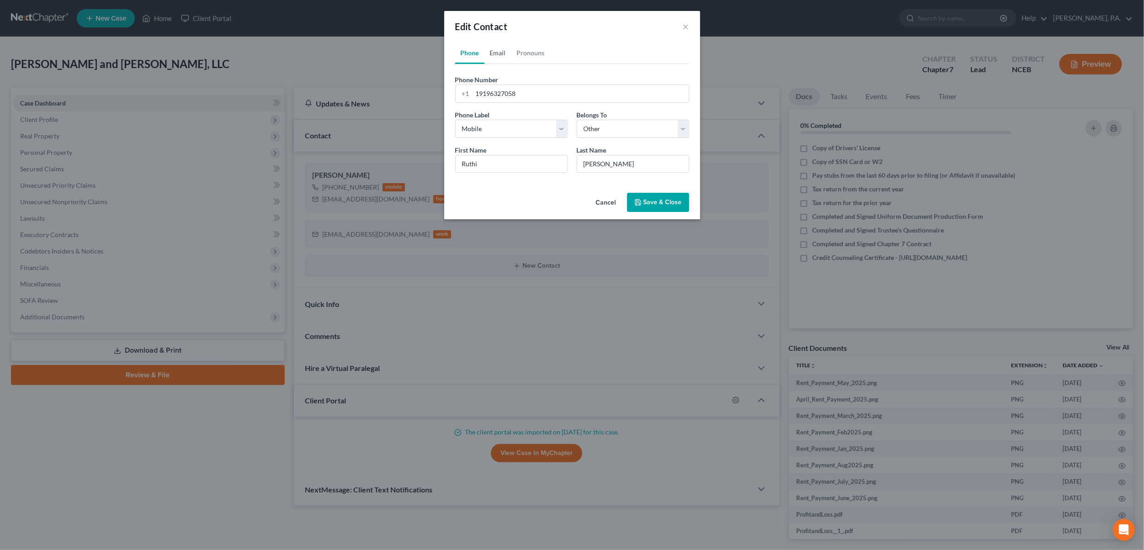
click at [497, 55] on link "Email" at bounding box center [498, 53] width 27 height 22
click at [603, 198] on button "Cancel" at bounding box center [606, 203] width 35 height 18
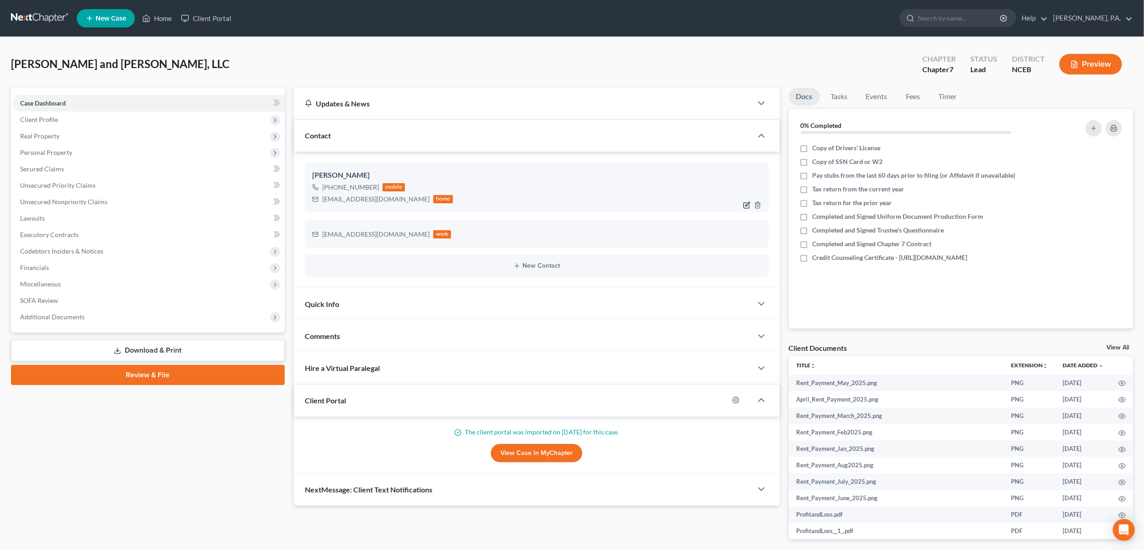
click at [748, 205] on icon "button" at bounding box center [746, 205] width 7 height 7
select select "0"
select select "1"
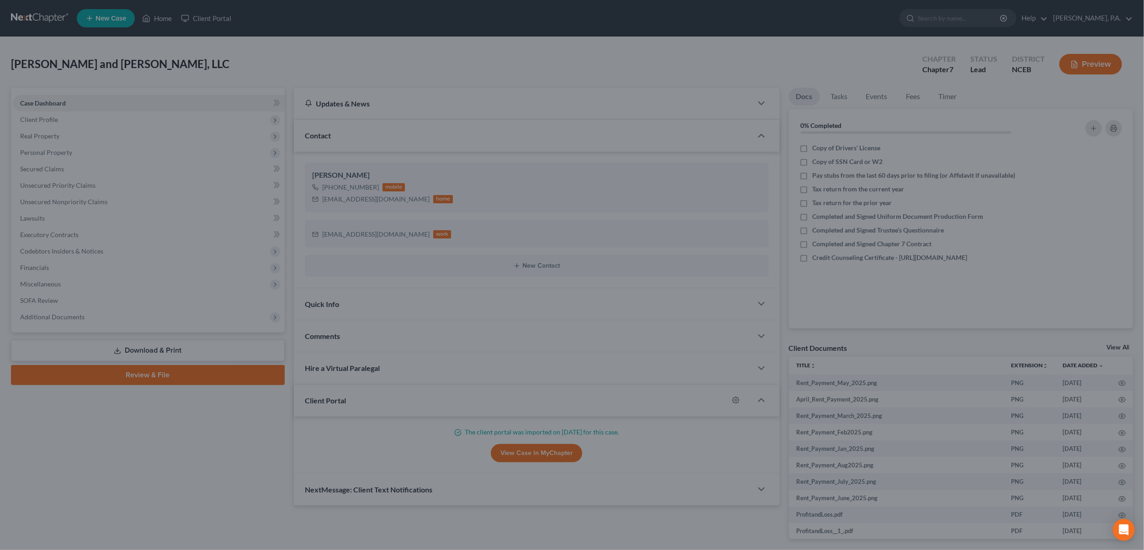
click at [363, 196] on div "Edit Contact × Phone Email Pronouns Phone Number * [PHONE_NUMBER] Ext. Phone La…" at bounding box center [572, 275] width 1144 height 550
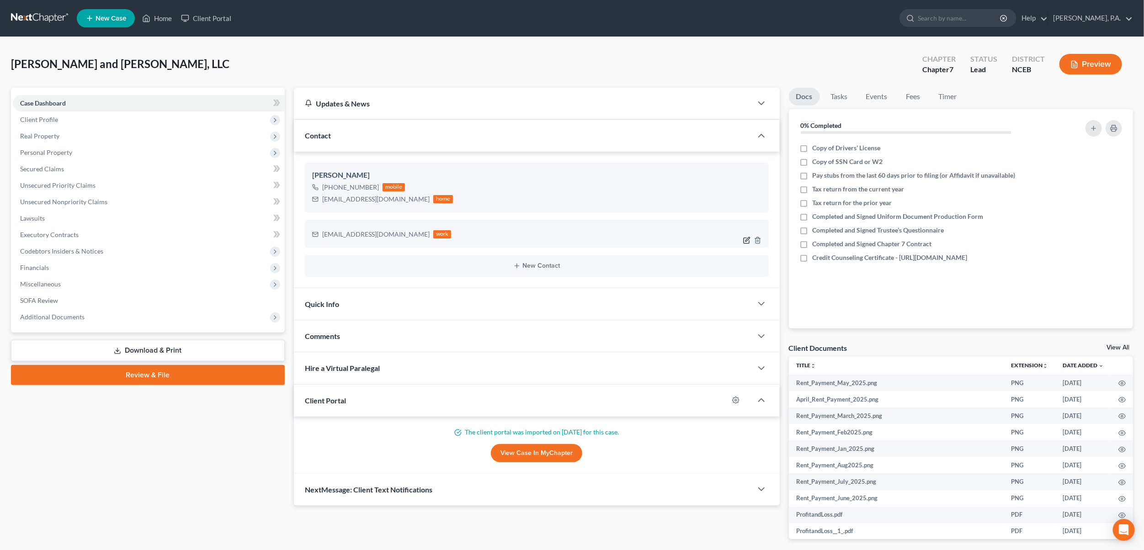
click at [749, 239] on icon "button" at bounding box center [748, 239] width 4 height 4
select select "0"
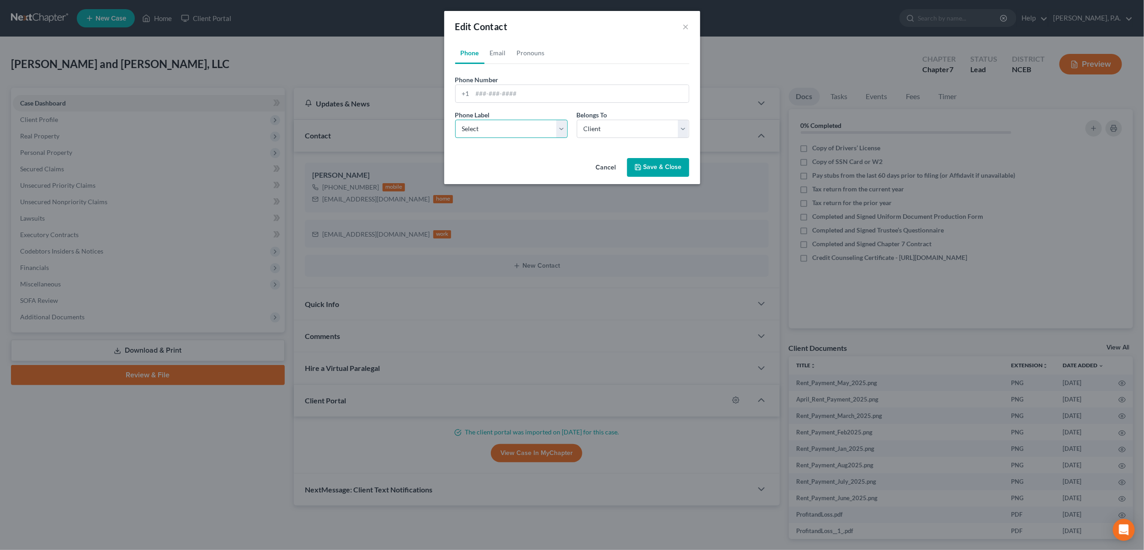
click at [563, 127] on select "Select Mobile Home Work Other" at bounding box center [511, 129] width 112 height 18
select select "0"
click at [455, 120] on select "Select Mobile Home Work Other" at bounding box center [511, 129] width 112 height 18
drag, startPoint x: 686, startPoint y: 126, endPoint x: 679, endPoint y: 124, distance: 6.5
click at [686, 126] on select "Select Client Other" at bounding box center [633, 129] width 112 height 18
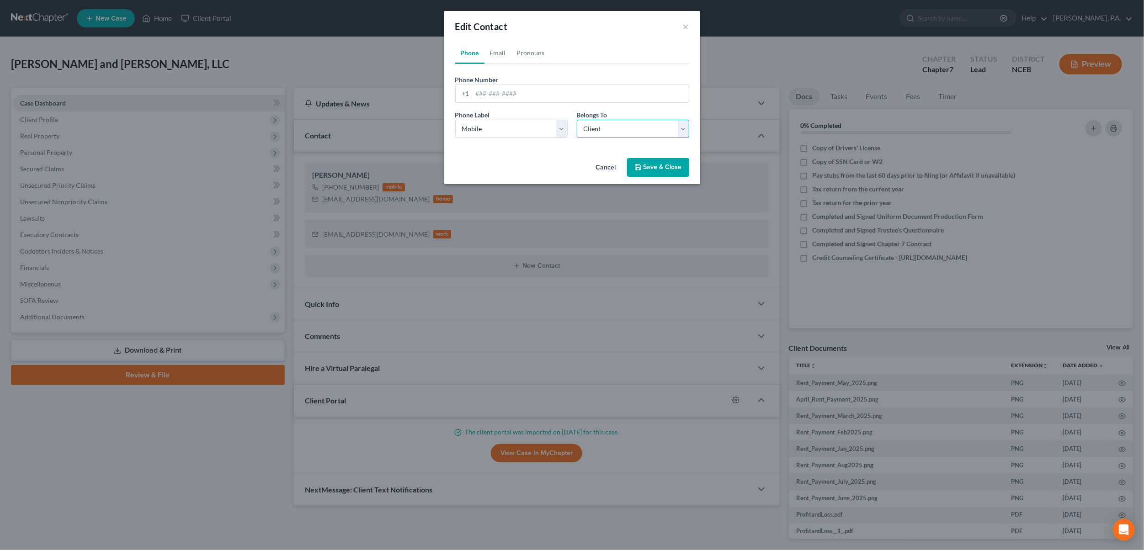
select select "1"
click at [577, 120] on select "Select Client Other" at bounding box center [633, 129] width 112 height 18
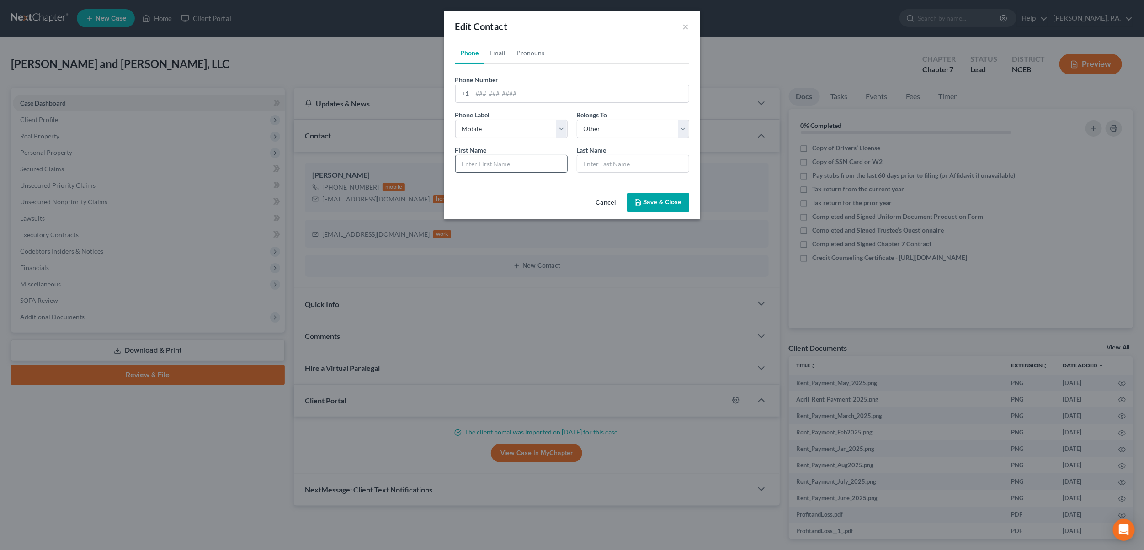
click at [482, 167] on input "text" at bounding box center [512, 163] width 112 height 17
type input "Ruthi"
type input "[PERSON_NAME]"
click at [507, 51] on link "Email" at bounding box center [498, 53] width 27 height 22
click at [467, 52] on link "Phone" at bounding box center [469, 53] width 29 height 22
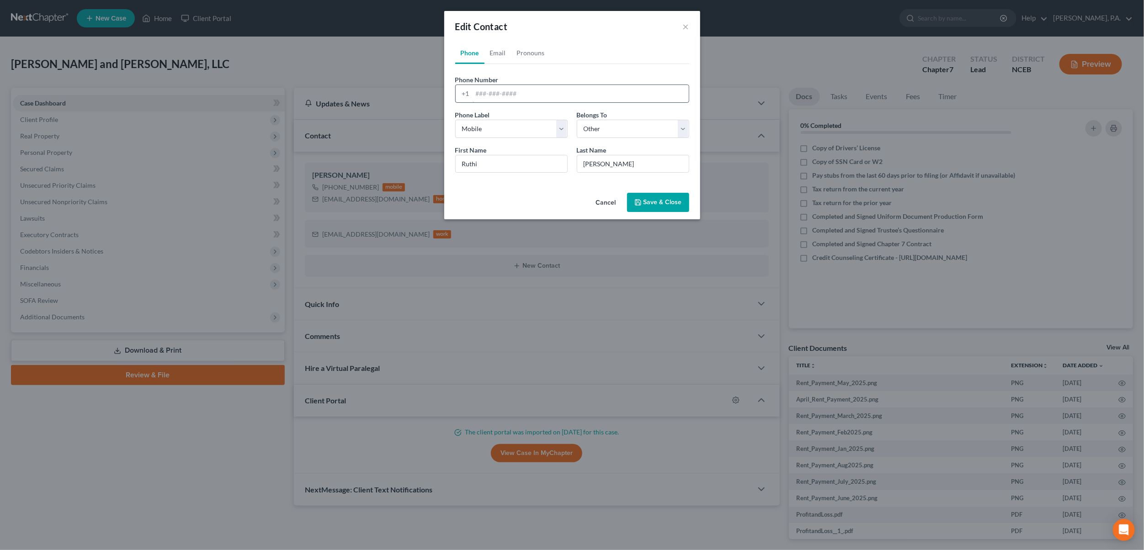
click at [501, 88] on input "tel" at bounding box center [581, 93] width 216 height 17
click at [496, 86] on input "9196317058" at bounding box center [581, 93] width 216 height 17
type input "9196327058"
click at [650, 205] on button "Save & Close" at bounding box center [658, 202] width 62 height 19
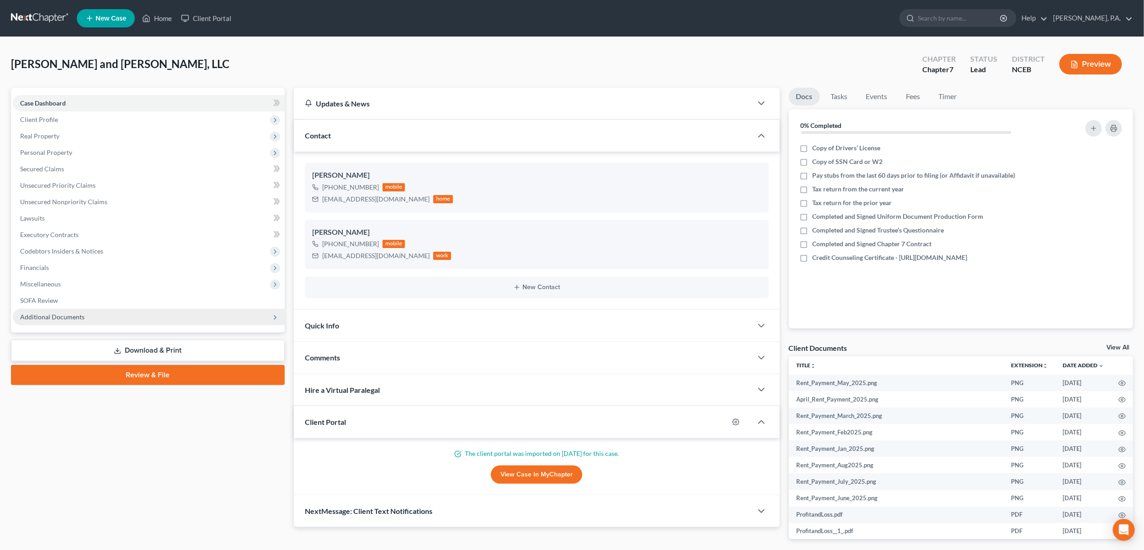
click at [70, 314] on span "Additional Documents" at bounding box center [149, 317] width 272 height 16
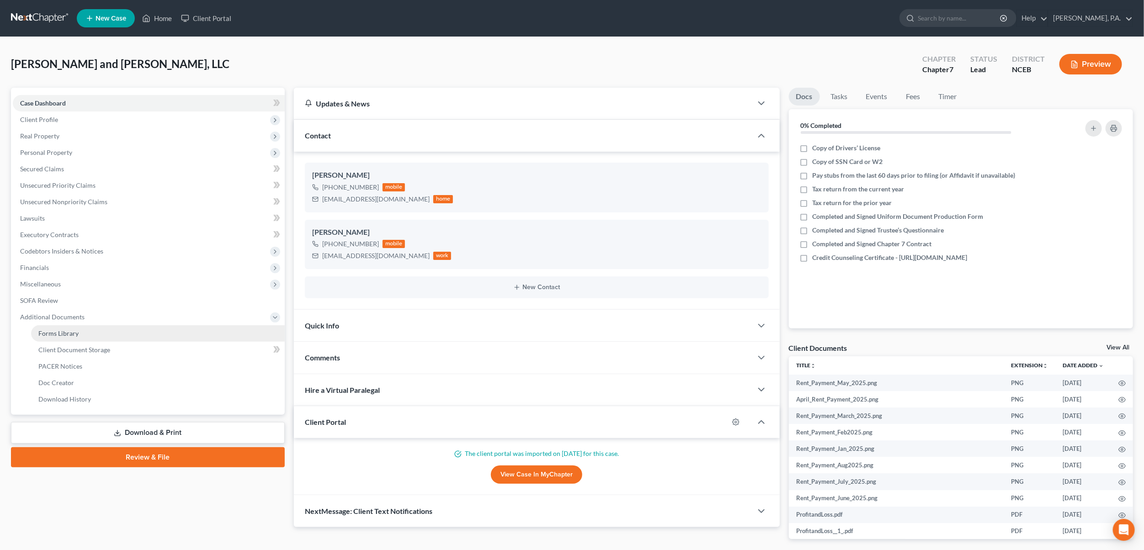
click at [75, 330] on span "Forms Library" at bounding box center [58, 334] width 40 height 8
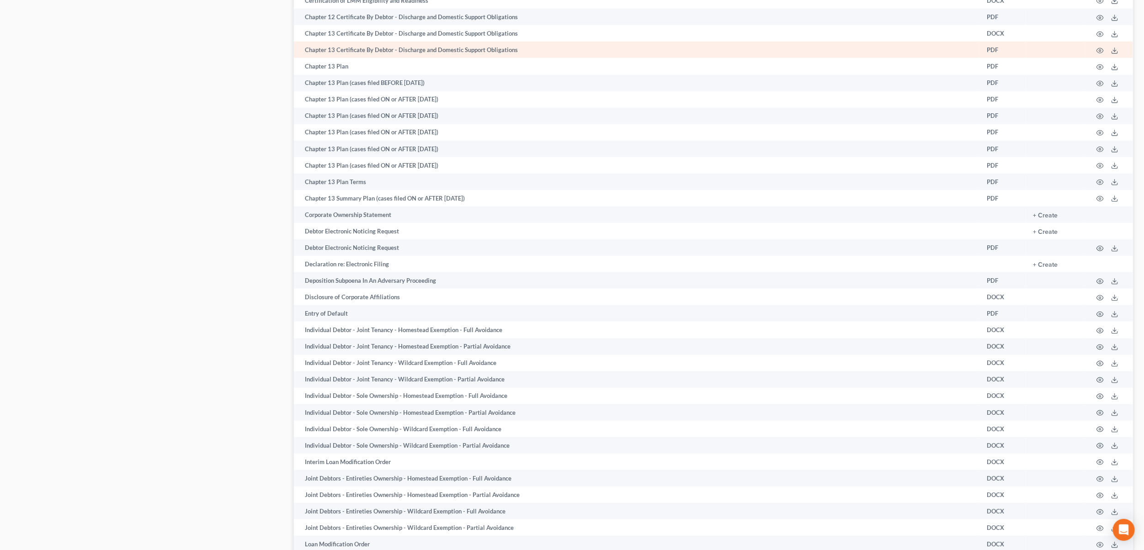
scroll to position [510, 0]
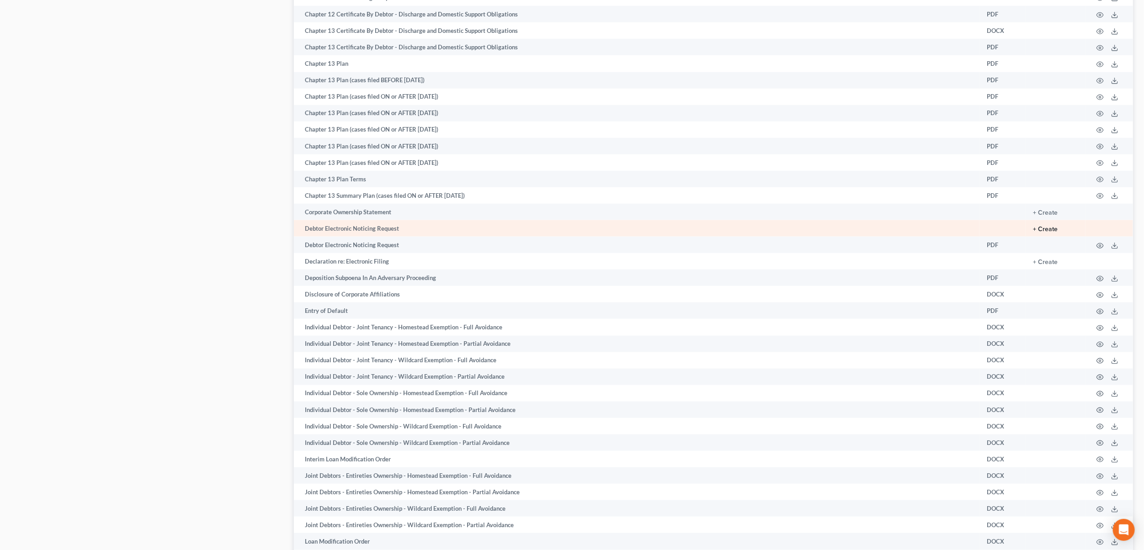
click at [1052, 233] on button "+ Create" at bounding box center [1045, 229] width 25 height 6
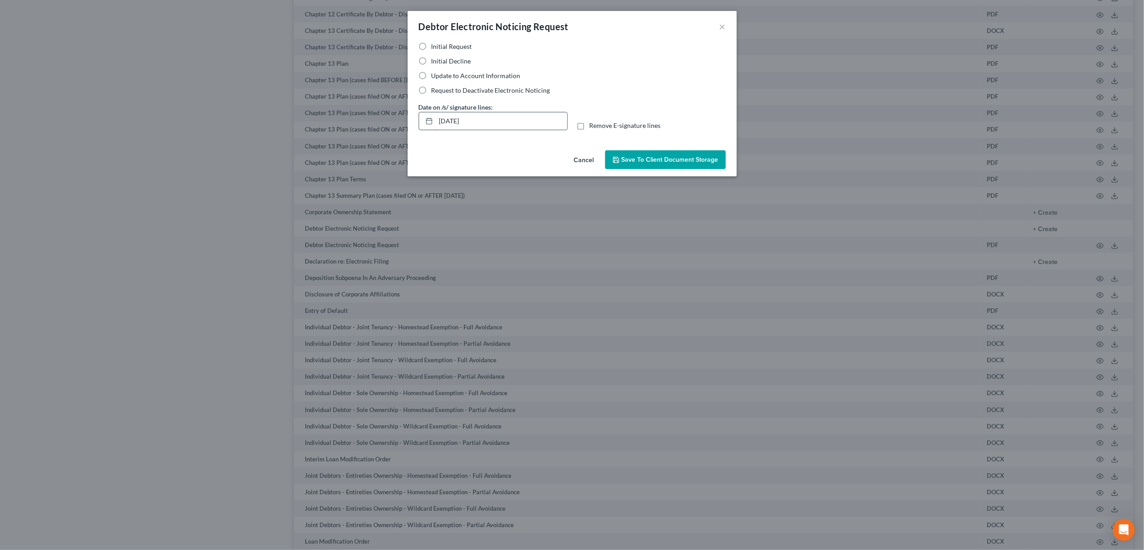
click at [449, 118] on input "[DATE]" at bounding box center [501, 120] width 131 height 17
type input "[DATE]"
click at [640, 160] on span "Save to Client Document Storage" at bounding box center [670, 160] width 97 height 8
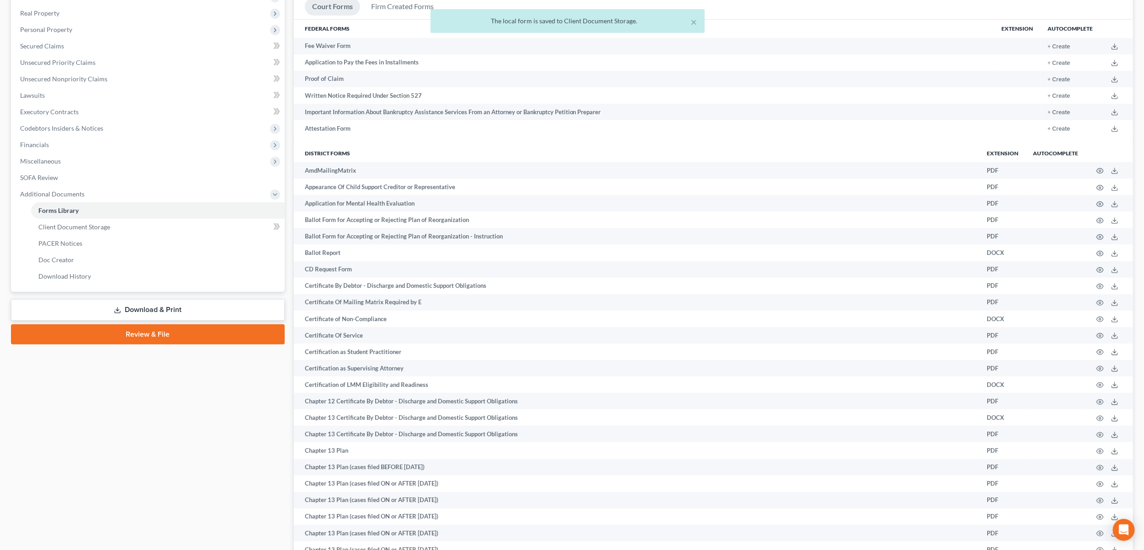
scroll to position [0, 0]
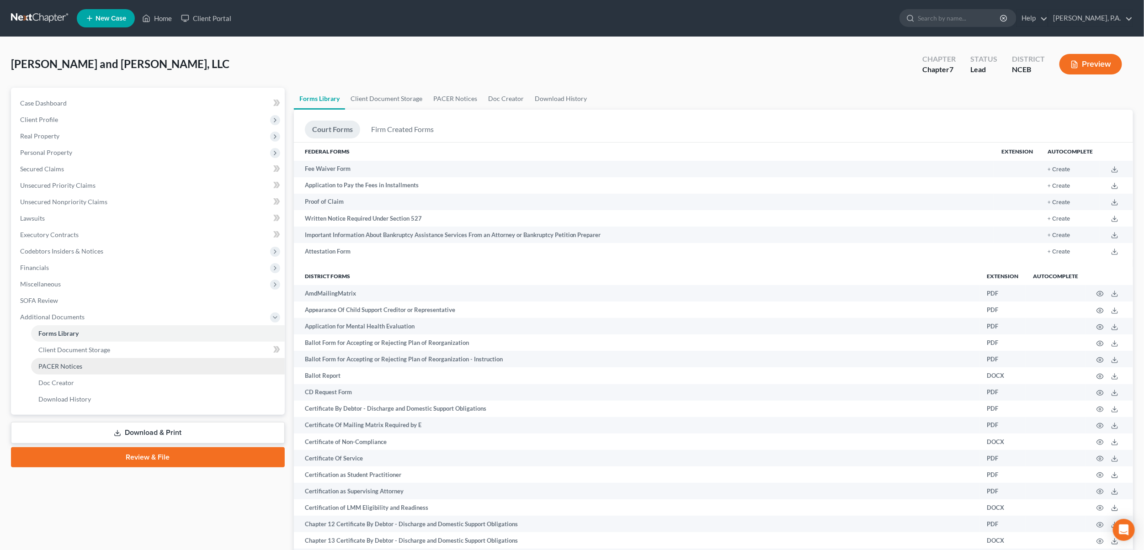
click at [68, 368] on span "PACER Notices" at bounding box center [60, 367] width 44 height 8
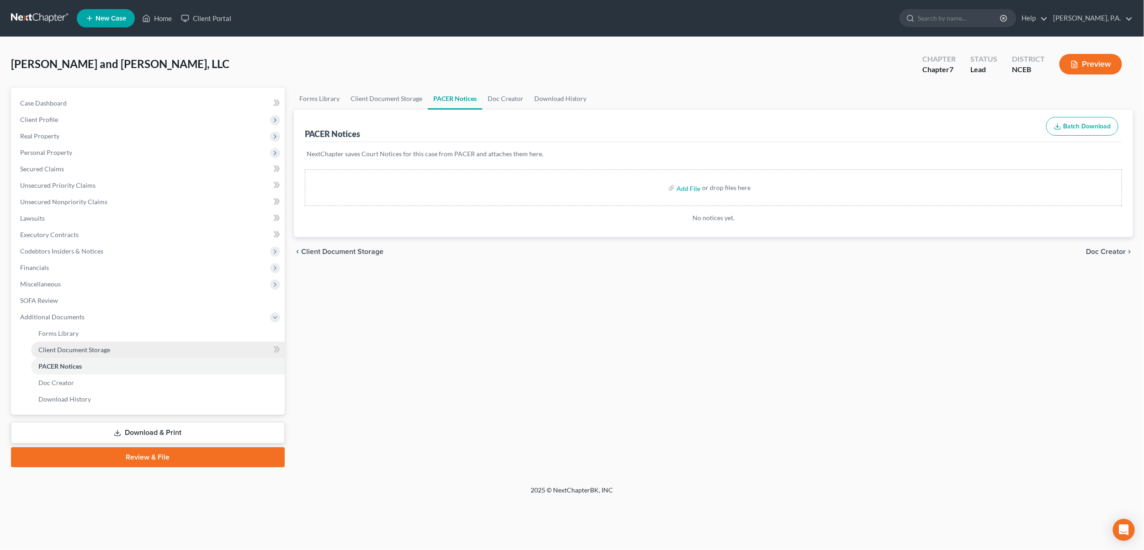
click at [68, 351] on span "Client Document Storage" at bounding box center [74, 350] width 72 height 8
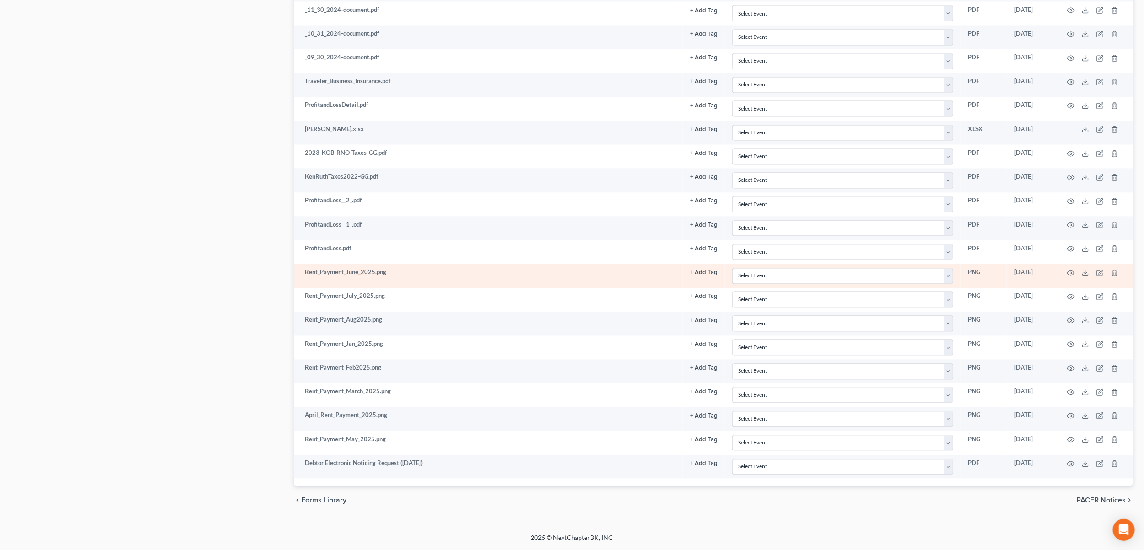
scroll to position [1132, 0]
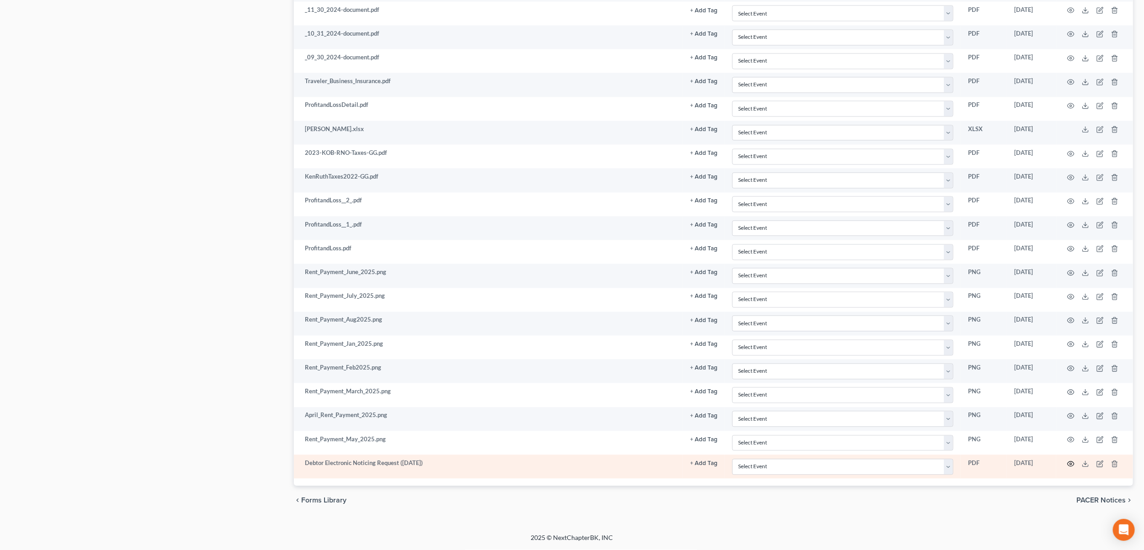
click at [1074, 465] on icon "button" at bounding box center [1070, 464] width 7 height 7
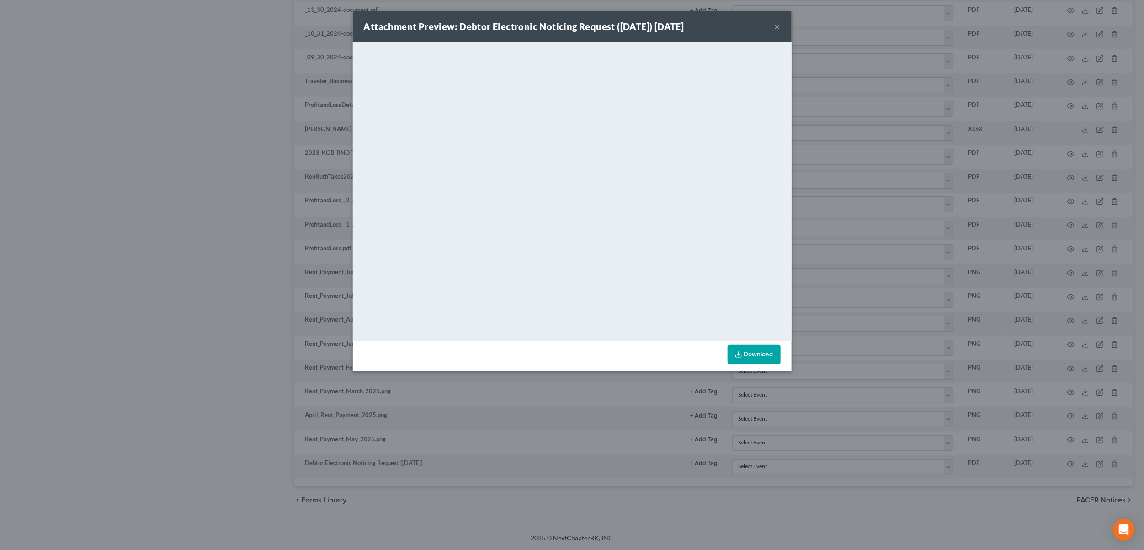
click at [775, 24] on button "×" at bounding box center [777, 26] width 6 height 11
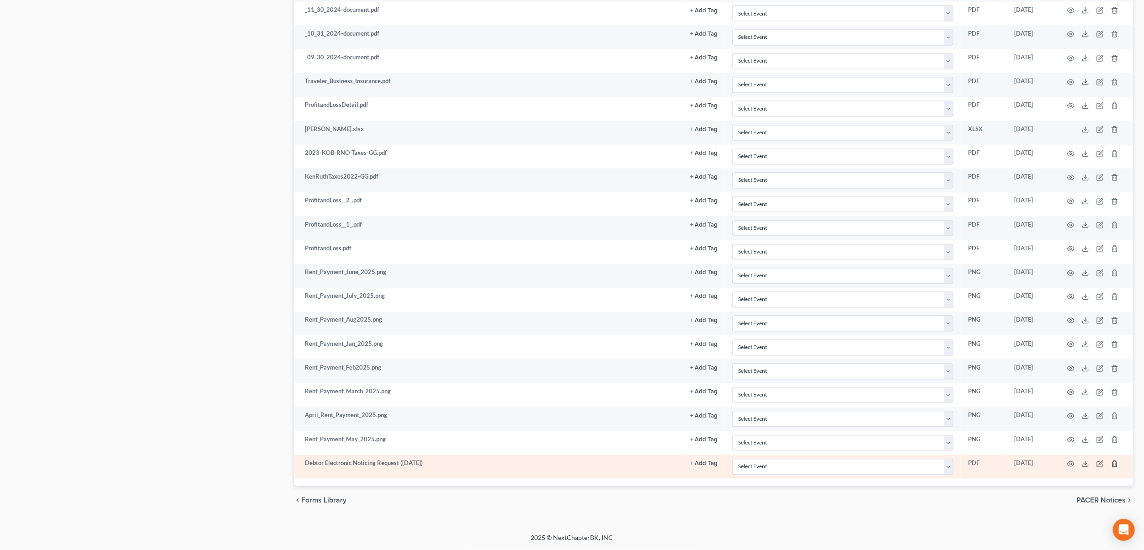
click at [1118, 464] on icon "button" at bounding box center [1114, 464] width 7 height 7
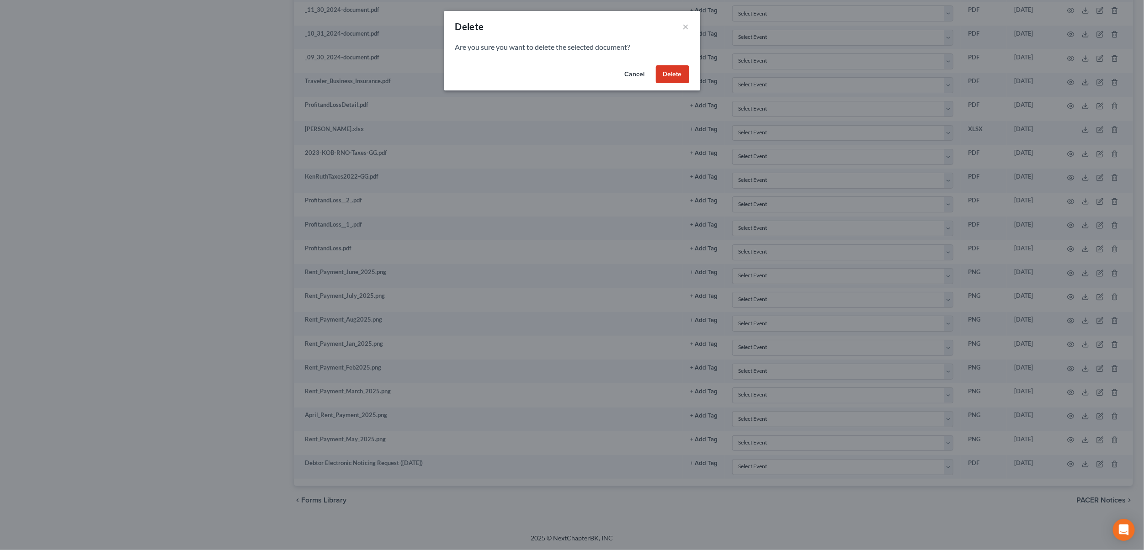
click at [666, 75] on button "Delete" at bounding box center [672, 74] width 33 height 18
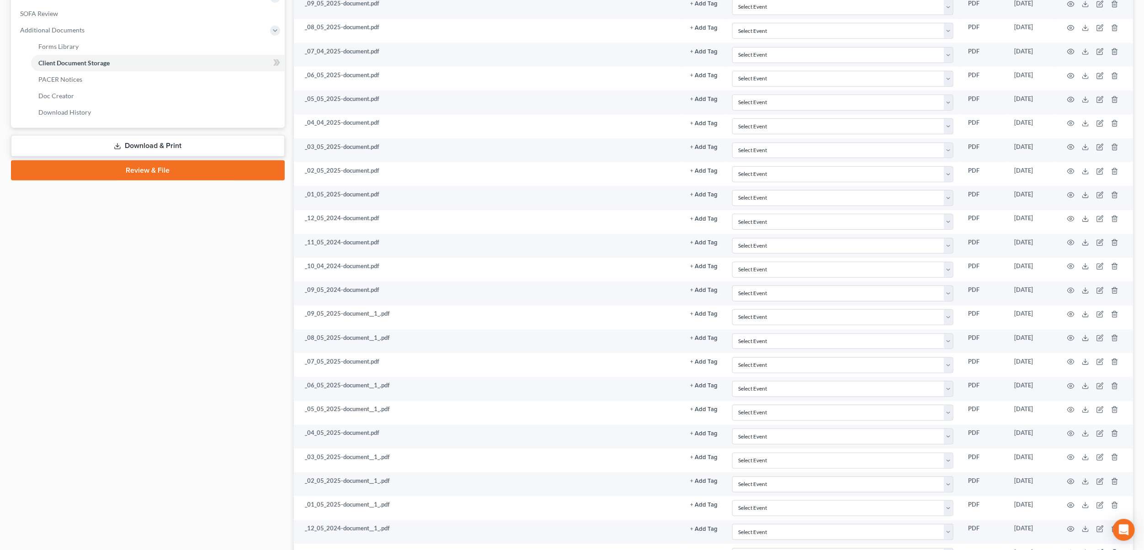
scroll to position [0, 0]
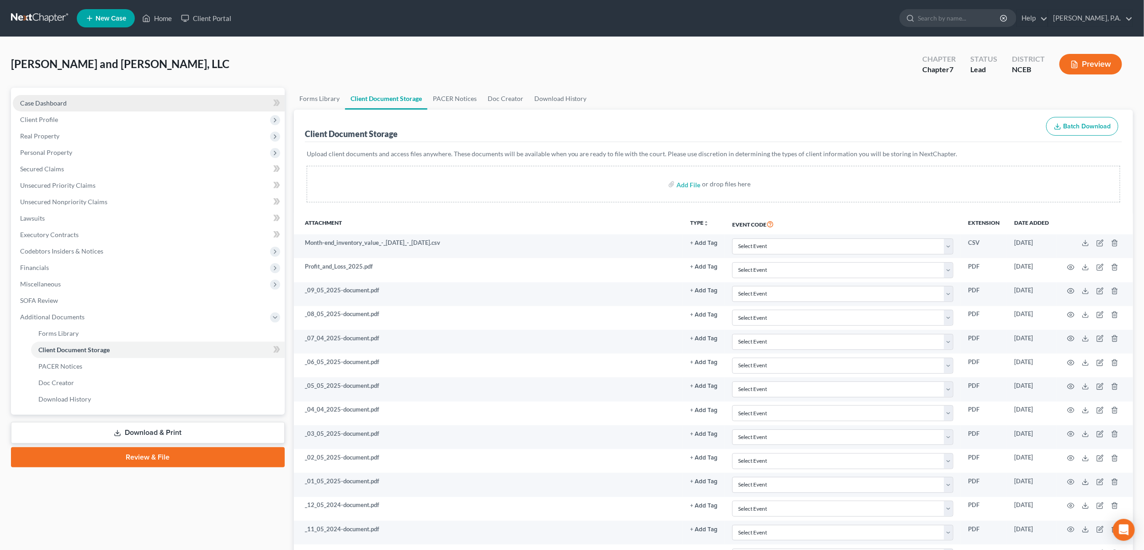
click at [50, 105] on span "Case Dashboard" at bounding box center [43, 103] width 47 height 8
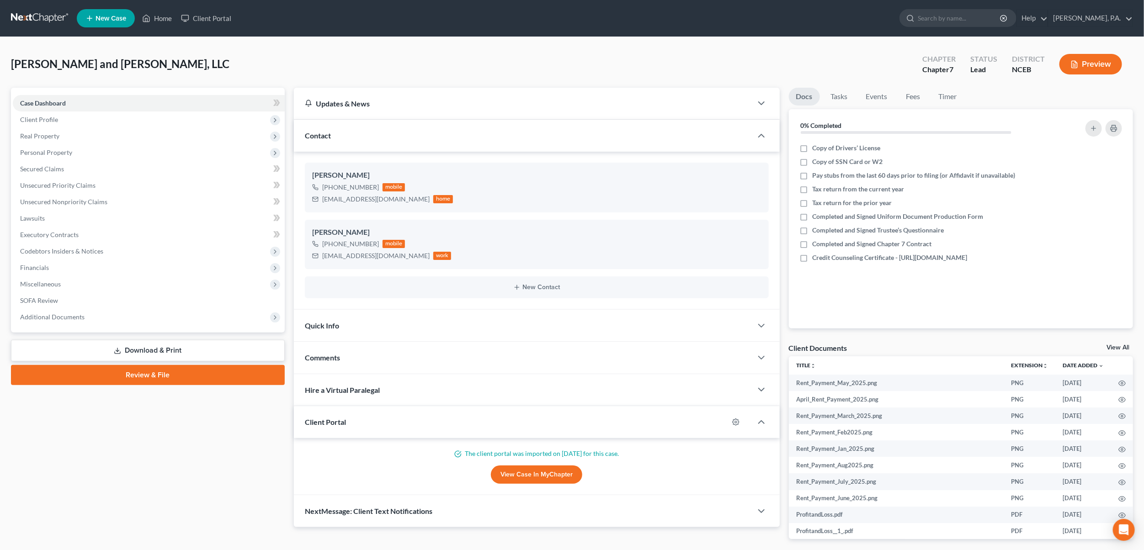
click at [121, 345] on link "Download & Print" at bounding box center [148, 350] width 274 height 21
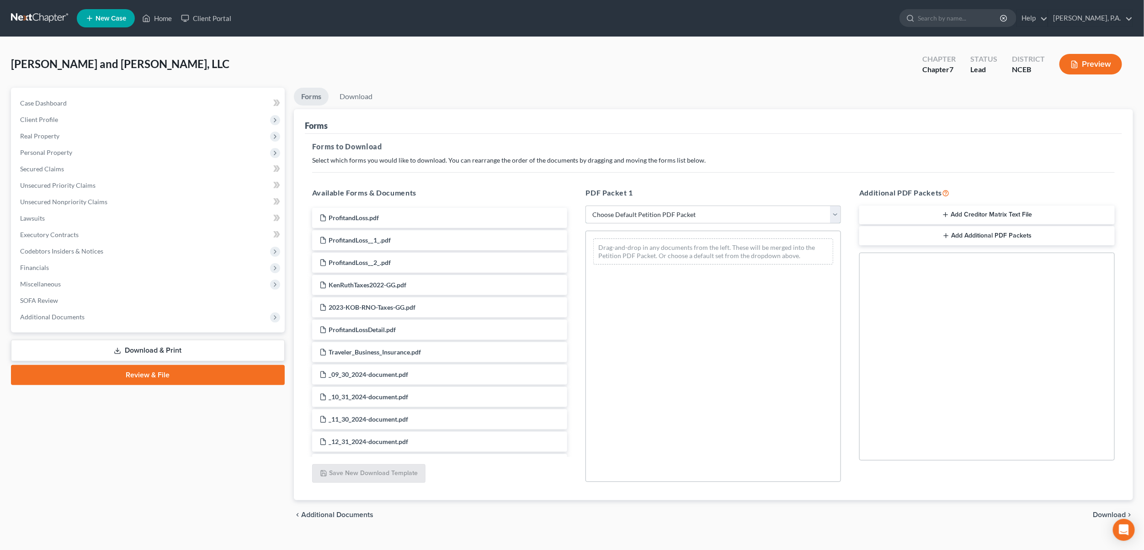
click at [832, 215] on select "Choose Default Petition PDF Packet Complete Bankruptcy Petition (all forms and …" at bounding box center [714, 215] width 256 height 18
select select "0"
click at [586, 206] on select "Choose Default Petition PDF Packet Complete Bankruptcy Petition (all forms and …" at bounding box center [714, 215] width 256 height 18
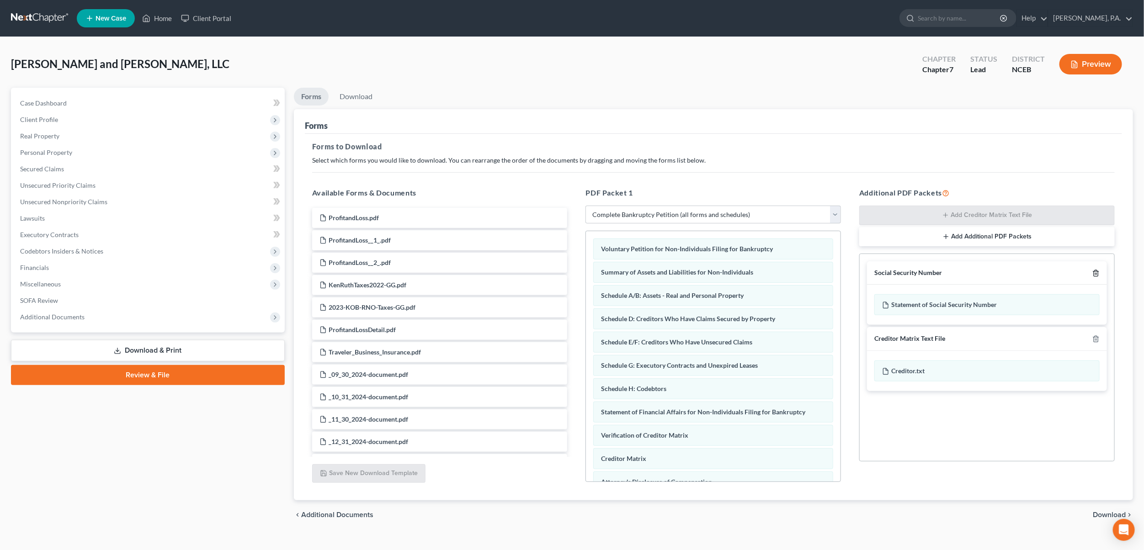
click at [1097, 271] on icon "button" at bounding box center [1096, 273] width 7 height 7
click at [1099, 272] on polyline "button" at bounding box center [1096, 272] width 5 height 0
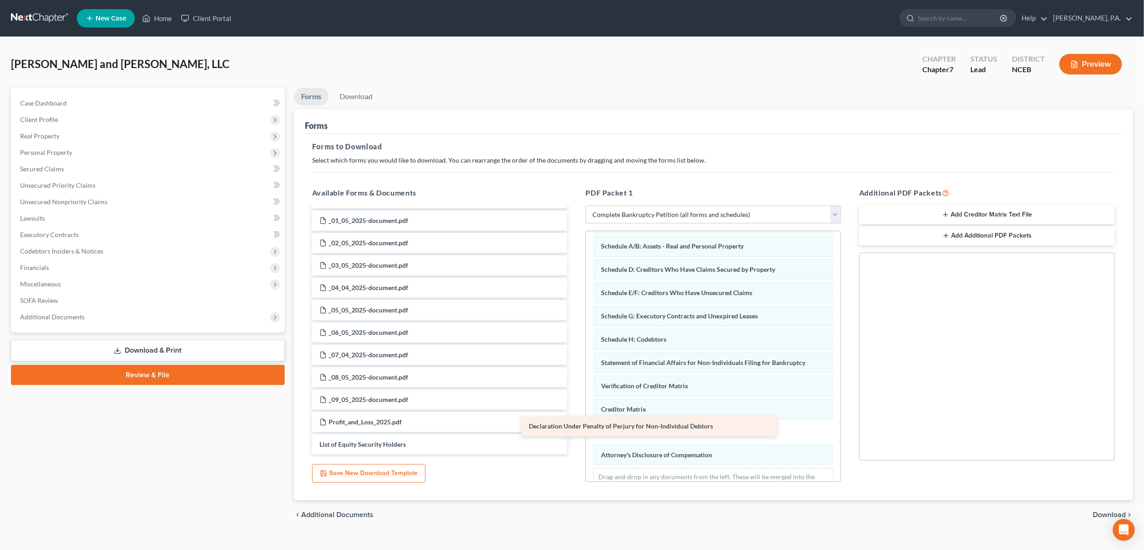
scroll to position [802, 0]
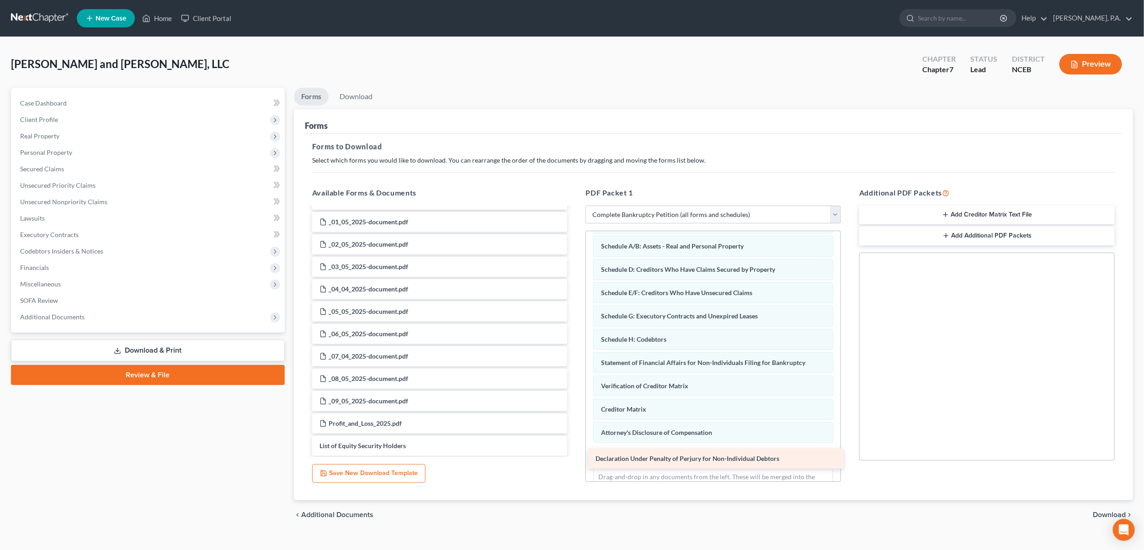
drag, startPoint x: 370, startPoint y: 424, endPoint x: 646, endPoint y: 460, distance: 278.5
drag, startPoint x: 366, startPoint y: 449, endPoint x: 645, endPoint y: 478, distance: 280.8
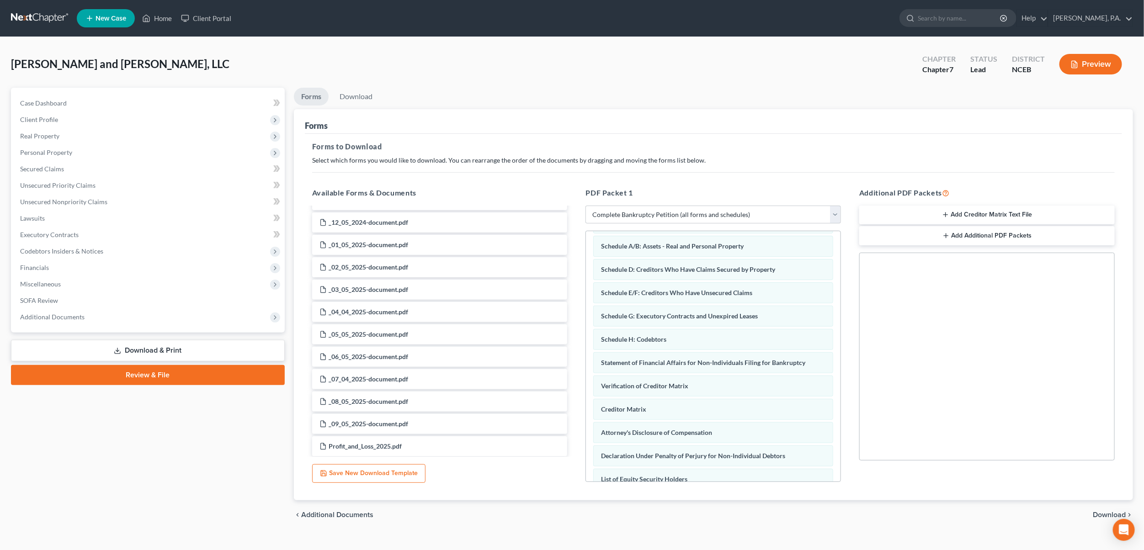
click at [1106, 512] on span "Download" at bounding box center [1109, 515] width 33 height 7
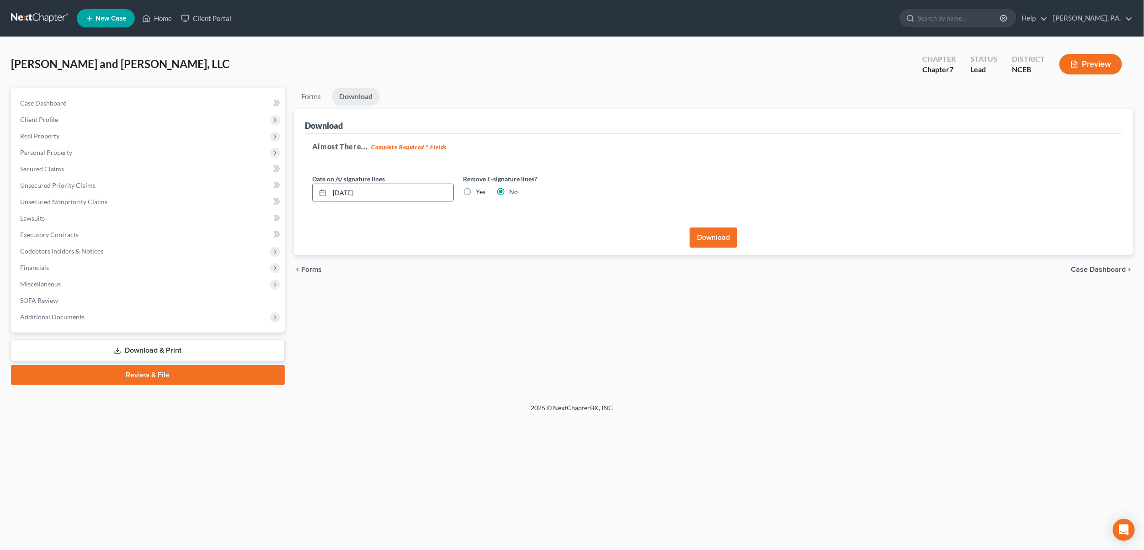
click at [343, 191] on input "[DATE]" at bounding box center [392, 192] width 124 height 17
drag, startPoint x: 400, startPoint y: 189, endPoint x: 289, endPoint y: 207, distance: 112.6
click at [289, 207] on div "Forms Download Forms Forms to Download Select which forms you would like to dow…" at bounding box center [713, 237] width 848 height 298
type input "[DATE]"
click at [575, 213] on div "Almost There... Complete Required * Fields Date on /s/ signature lines [DATE] R…" at bounding box center [713, 177] width 817 height 86
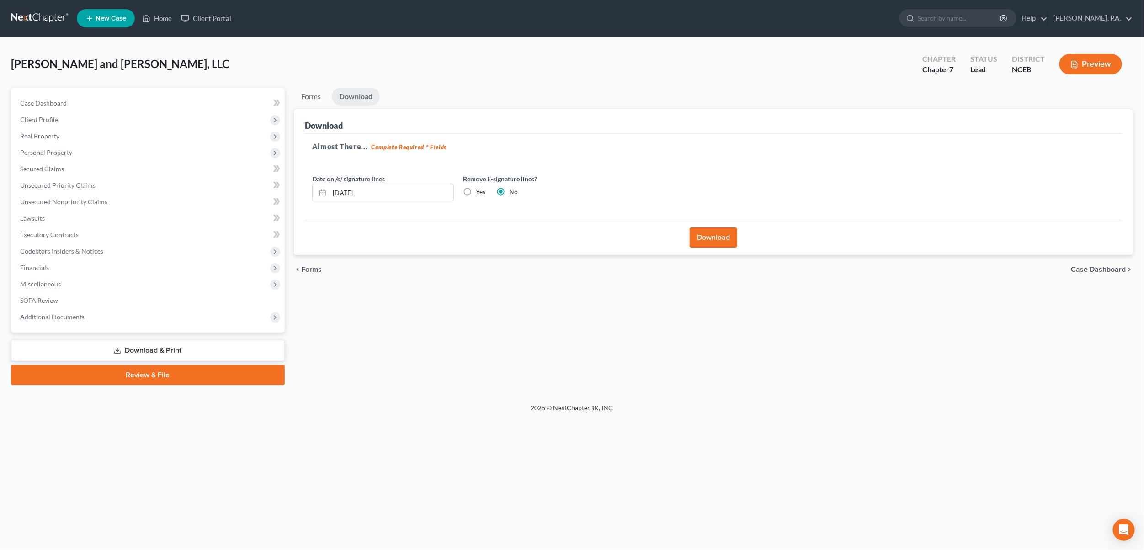
click at [714, 233] on button "Download" at bounding box center [714, 238] width 48 height 20
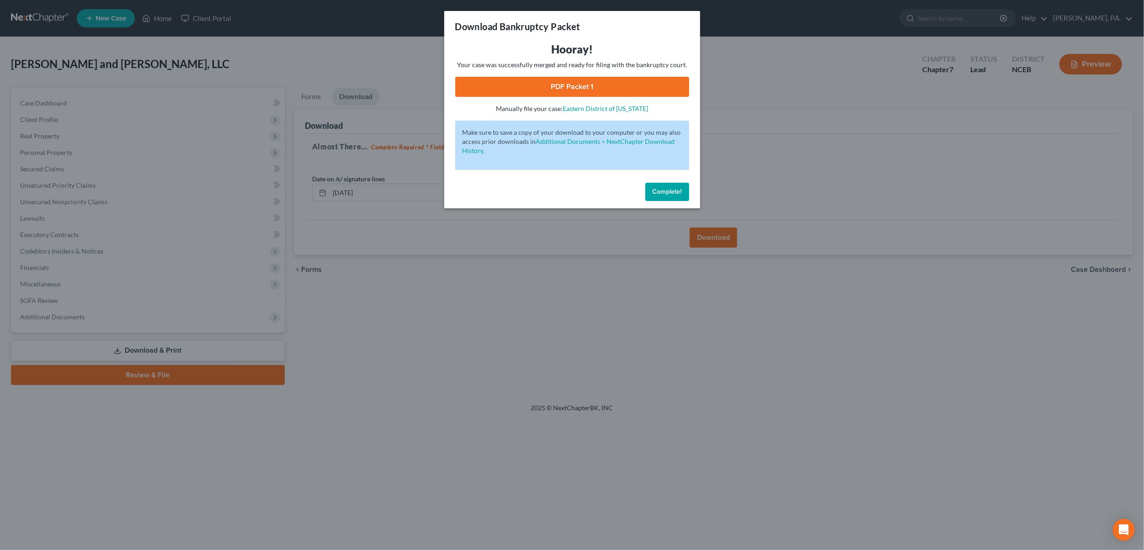
click at [586, 91] on link "PDF Packet 1" at bounding box center [572, 87] width 234 height 20
